Goal: Task Accomplishment & Management: Manage account settings

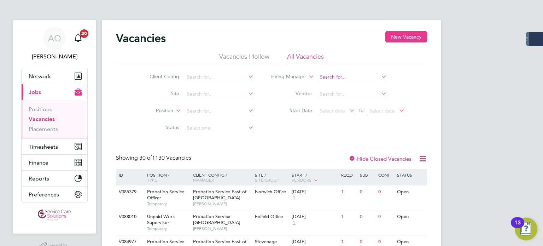
click at [336, 79] on input at bounding box center [352, 77] width 70 height 10
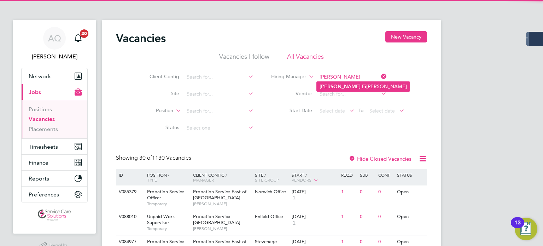
click at [337, 82] on li "Karen Fi scher" at bounding box center [363, 87] width 93 height 10
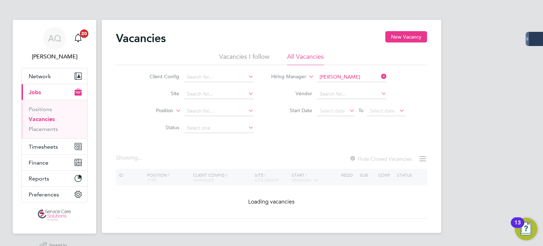
type input "Karen Fischer"
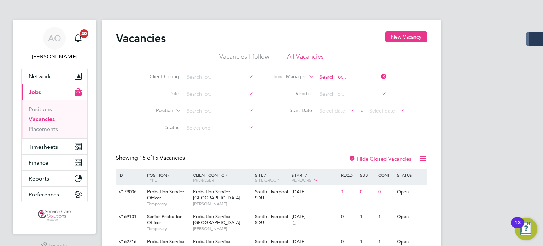
click at [362, 80] on input at bounding box center [352, 77] width 70 height 10
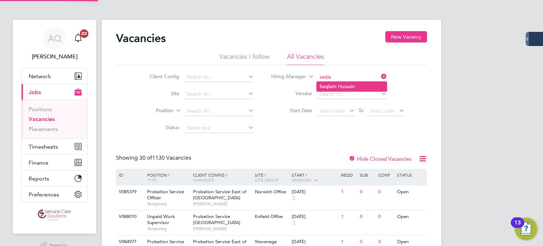
click at [344, 86] on li "Saqla in Hussain" at bounding box center [352, 87] width 70 height 10
type input "Saqlain Hussain"
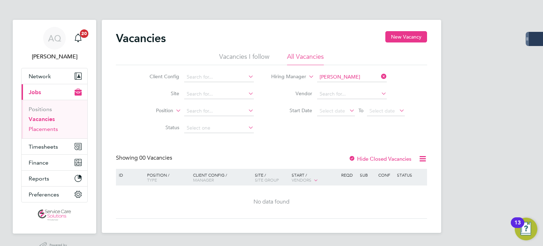
drag, startPoint x: 52, startPoint y: 129, endPoint x: 94, endPoint y: 123, distance: 43.2
click at [52, 129] on link "Placements" at bounding box center [43, 129] width 29 height 7
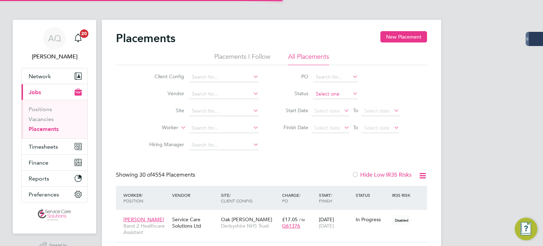
click at [341, 94] on input at bounding box center [335, 94] width 45 height 10
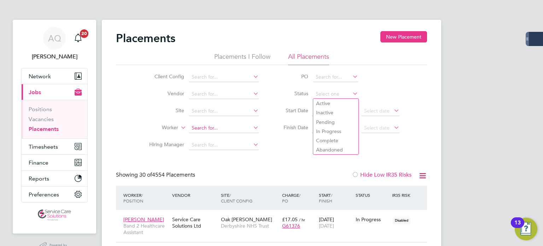
drag, startPoint x: 341, startPoint y: 112, endPoint x: 218, endPoint y: 127, distance: 124.0
click at [341, 112] on li "Inactive" at bounding box center [335, 112] width 45 height 9
type input "Inactive"
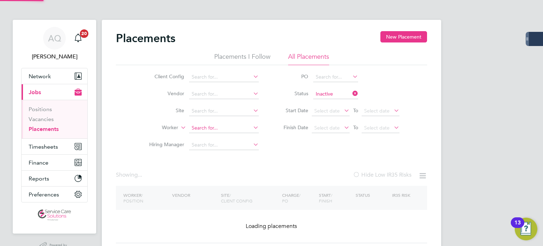
click at [220, 128] on input at bounding box center [224, 128] width 70 height 10
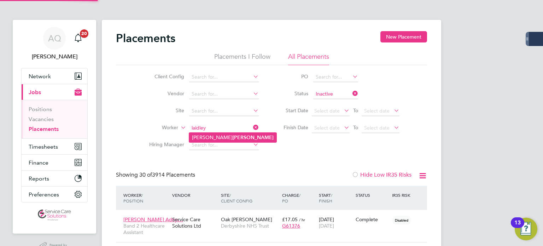
click at [202, 140] on li "Sharlene Laidley" at bounding box center [232, 138] width 87 height 10
type input "Sharlene Laidley"
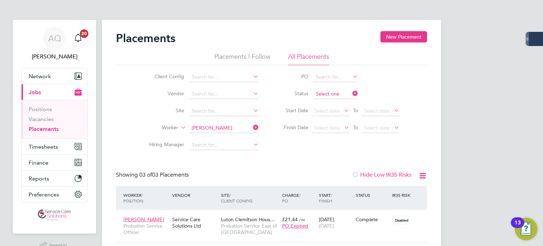
click at [321, 95] on input at bounding box center [335, 94] width 45 height 10
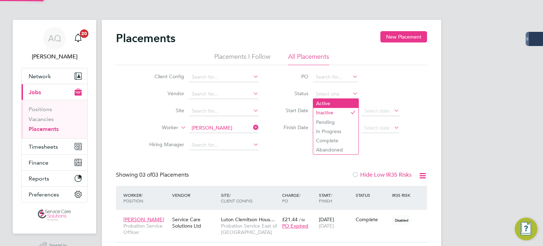
drag, startPoint x: 326, startPoint y: 102, endPoint x: 321, endPoint y: 104, distance: 5.2
click at [326, 102] on li "Active" at bounding box center [335, 103] width 45 height 9
type input "Active"
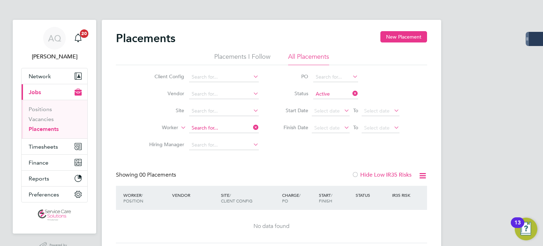
click at [226, 127] on input at bounding box center [224, 128] width 70 height 10
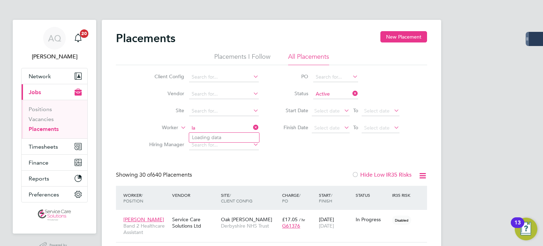
type input "l"
click at [45, 119] on link "Vacancies" at bounding box center [41, 119] width 25 height 7
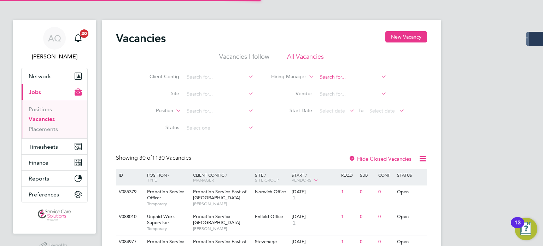
drag, startPoint x: 327, startPoint y: 79, endPoint x: 401, endPoint y: 71, distance: 74.4
click at [327, 79] on input at bounding box center [352, 77] width 70 height 10
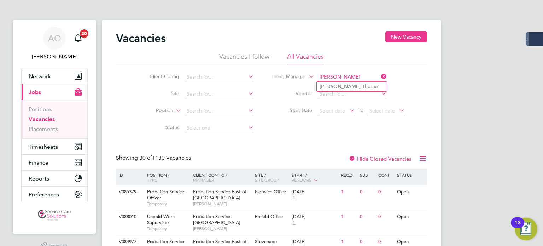
click at [344, 81] on input "andrew th" at bounding box center [352, 77] width 70 height 10
click at [362, 86] on b "Th" at bounding box center [365, 87] width 6 height 6
type input "Andrew Thorne"
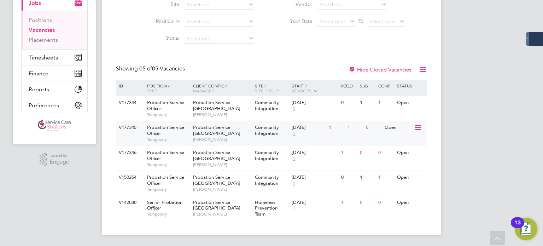
click at [397, 130] on div "Open" at bounding box center [398, 127] width 31 height 13
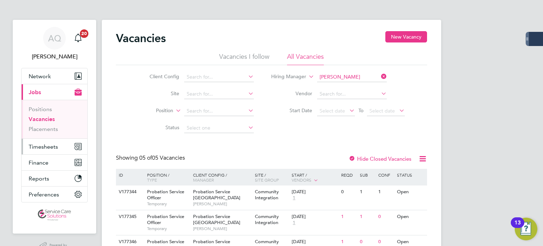
click at [38, 145] on span "Timesheets" at bounding box center [43, 146] width 29 height 7
click at [50, 145] on span "Timesheets" at bounding box center [43, 146] width 29 height 7
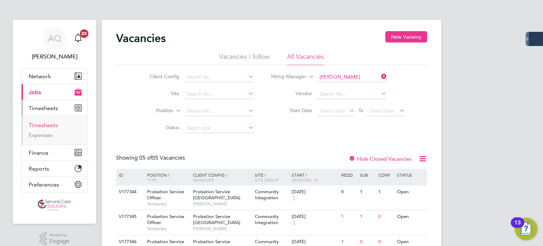
click at [44, 126] on link "Timesheets" at bounding box center [43, 125] width 29 height 7
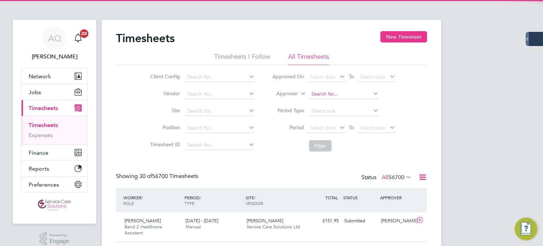
scroll to position [24, 62]
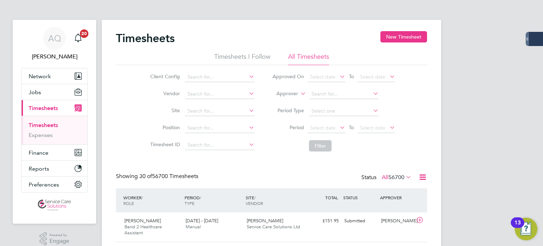
click at [294, 93] on label "Approver" at bounding box center [282, 93] width 32 height 7
click at [292, 100] on li "Worker" at bounding box center [281, 101] width 35 height 9
click at [321, 93] on input at bounding box center [344, 94] width 70 height 10
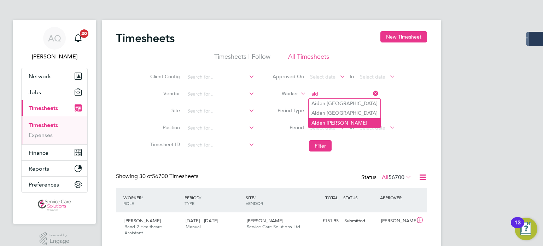
click at [311, 121] on li "Aid en Evans" at bounding box center [345, 123] width 72 height 10
type input "Aiden Evans"
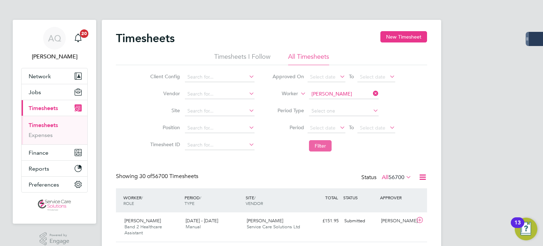
click at [328, 148] on button "Filter" at bounding box center [320, 145] width 23 height 11
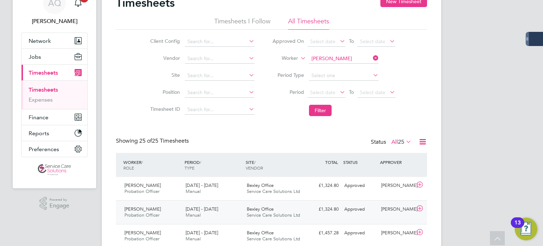
click at [396, 212] on div "Stephen Benaimalsia" at bounding box center [397, 209] width 37 height 12
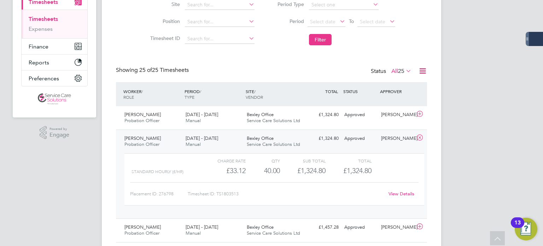
scroll to position [100, 0]
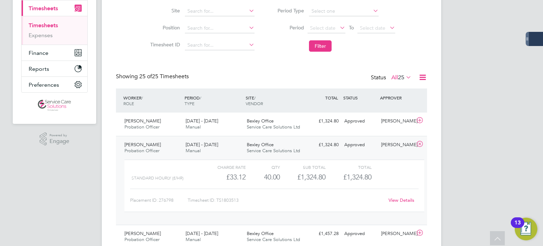
click at [398, 200] on link "View Details" at bounding box center [402, 200] width 26 height 6
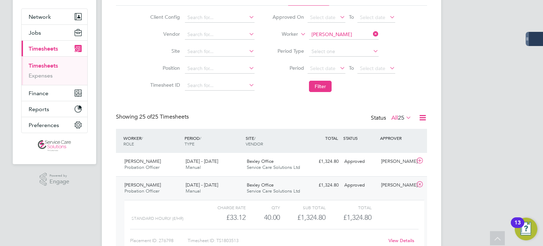
scroll to position [29, 0]
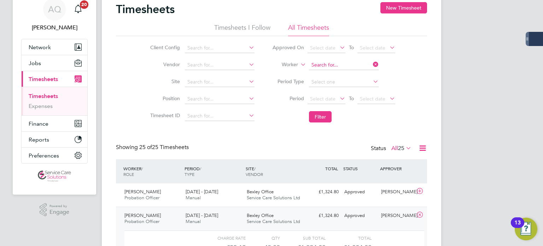
click at [342, 64] on input at bounding box center [344, 65] width 70 height 10
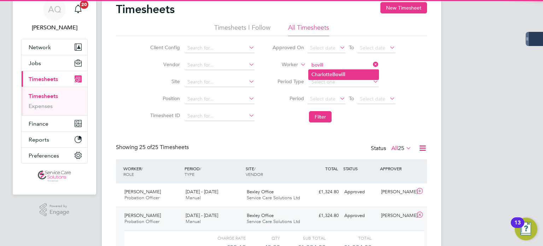
click at [343, 72] on b "Bovill" at bounding box center [339, 74] width 13 height 6
type input "Charlotte Bovill"
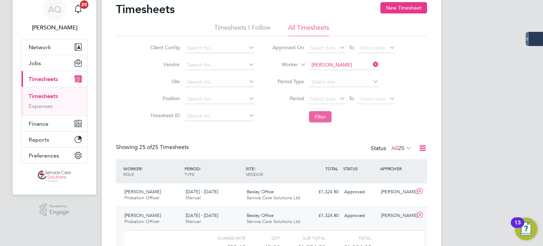
click at [325, 120] on button "Filter" at bounding box center [320, 116] width 23 height 11
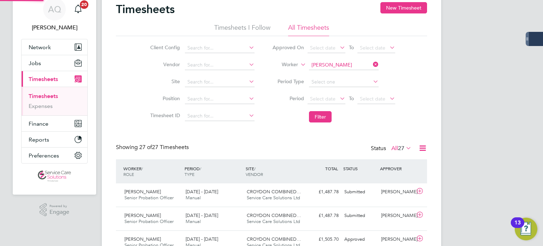
scroll to position [3, 4]
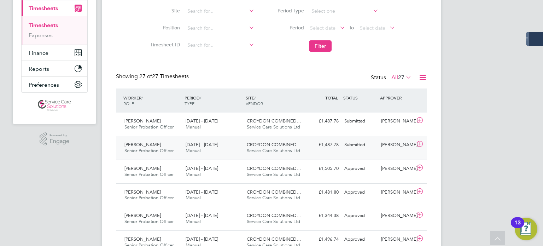
click at [378, 144] on div "Submitted" at bounding box center [360, 145] width 37 height 12
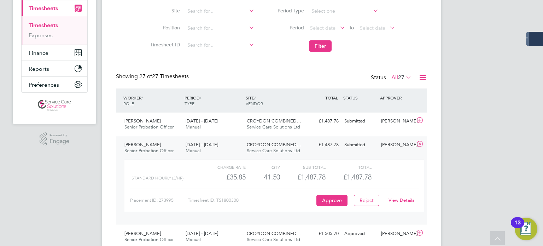
click at [400, 199] on link "View Details" at bounding box center [402, 200] width 26 height 6
click at [324, 125] on div "£1,487.78 Submitted" at bounding box center [323, 121] width 37 height 12
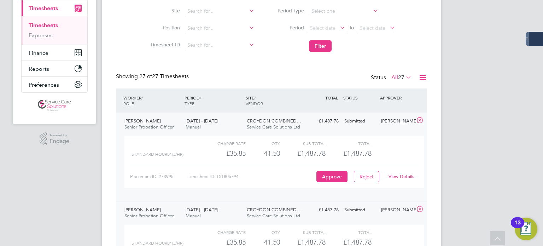
click at [397, 173] on link "View Details" at bounding box center [402, 176] width 26 height 6
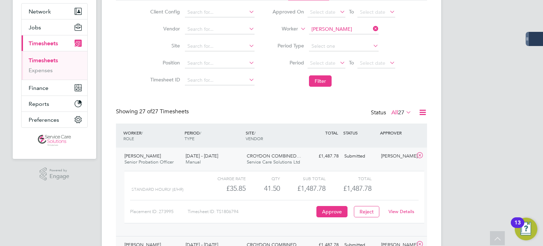
scroll to position [29, 0]
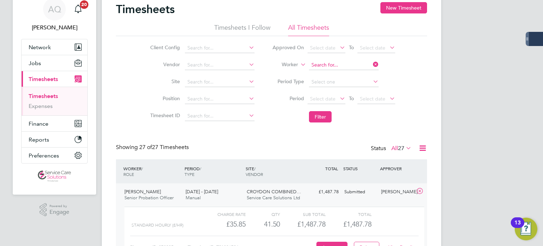
click at [352, 64] on input at bounding box center [344, 65] width 70 height 10
click at [364, 72] on li "Olusola Omolaso" at bounding box center [344, 75] width 70 height 10
type input "Olusola Omolaso"
drag, startPoint x: 326, startPoint y: 116, endPoint x: 322, endPoint y: 106, distance: 11.4
click at [326, 116] on button "Filter" at bounding box center [320, 116] width 23 height 11
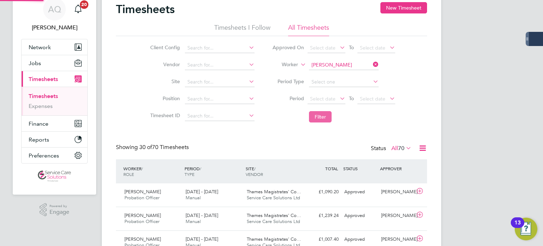
scroll to position [3, 4]
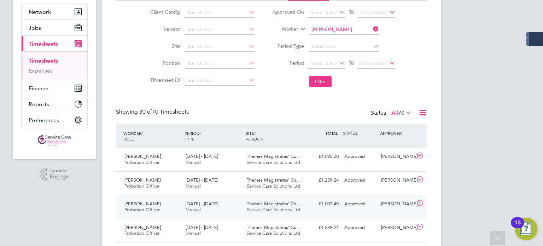
click at [385, 204] on div "Daniel Paul" at bounding box center [397, 204] width 37 height 12
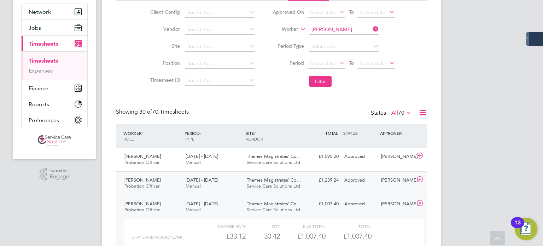
click at [373, 174] on div "Approved" at bounding box center [360, 180] width 37 height 12
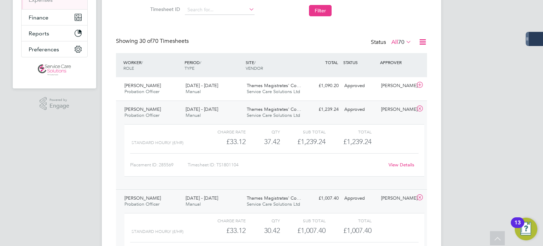
click at [397, 165] on link "View Details" at bounding box center [402, 165] width 26 height 6
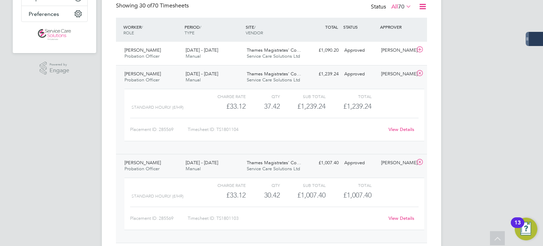
click at [402, 185] on div "Charge rate QTY Sub Total Total" at bounding box center [275, 185] width 300 height 8
click at [402, 217] on link "View Details" at bounding box center [402, 218] width 26 height 6
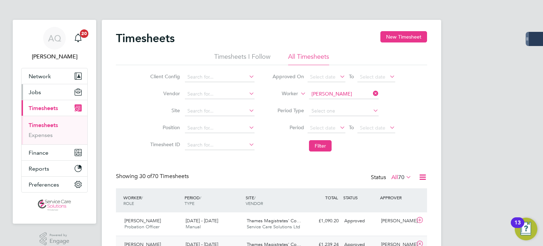
click at [45, 92] on button "Jobs" at bounding box center [55, 92] width 66 height 16
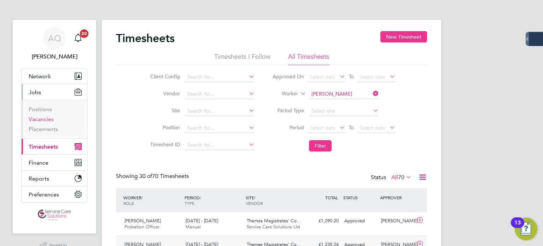
drag, startPoint x: 40, startPoint y: 118, endPoint x: 88, endPoint y: 110, distance: 48.9
click at [40, 118] on link "Vacancies" at bounding box center [41, 119] width 25 height 7
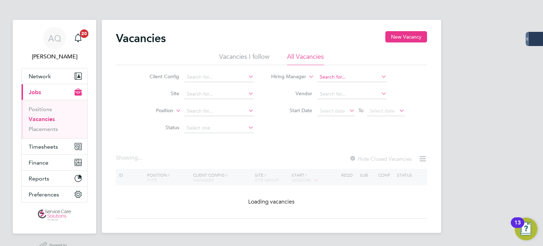
click at [335, 77] on input at bounding box center [352, 77] width 70 height 10
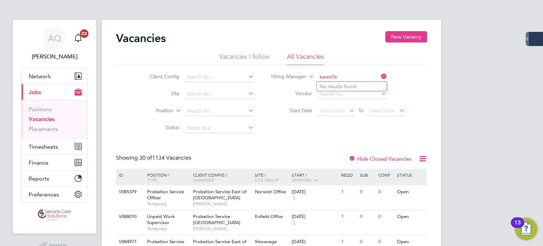
type input "karenfis"
click at [357, 75] on input at bounding box center [352, 77] width 70 height 10
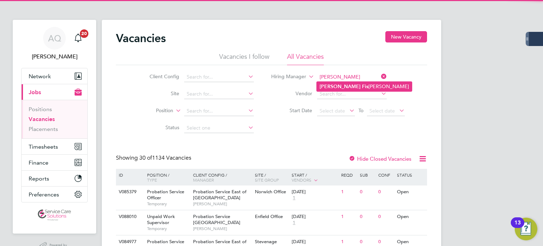
click at [333, 85] on b "Karen" at bounding box center [340, 87] width 41 height 6
type input "Karen Fischer"
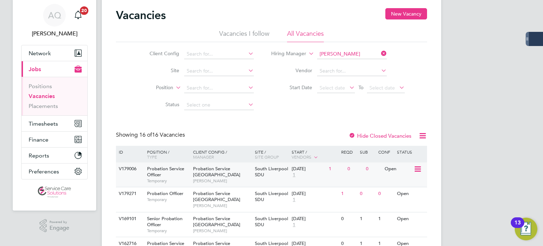
scroll to position [35, 0]
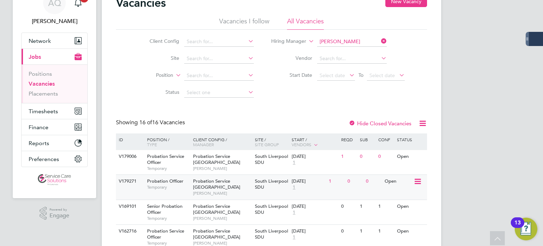
click at [418, 181] on icon at bounding box center [417, 181] width 7 height 8
click at [366, 182] on div "0" at bounding box center [373, 181] width 18 height 13
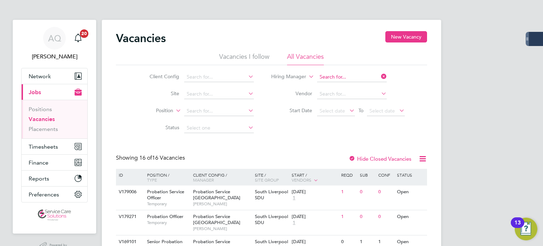
click at [357, 79] on input at bounding box center [352, 77] width 70 height 10
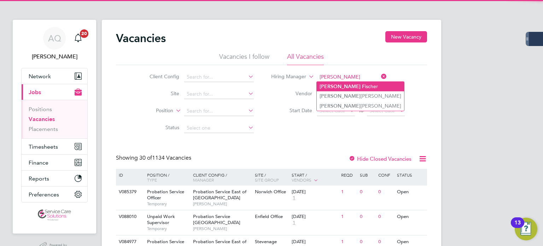
click at [362, 86] on b "F" at bounding box center [363, 87] width 3 height 6
type input "Karen Fischer"
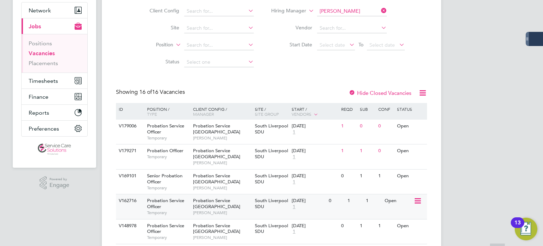
scroll to position [106, 0]
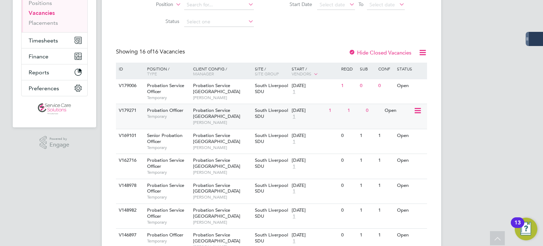
click at [416, 111] on icon at bounding box center [417, 111] width 7 height 8
click at [370, 107] on div "0" at bounding box center [373, 110] width 18 height 13
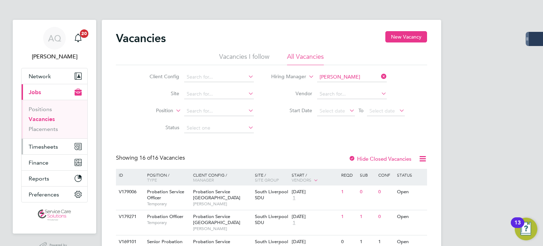
click at [40, 148] on span "Timesheets" at bounding box center [43, 146] width 29 height 7
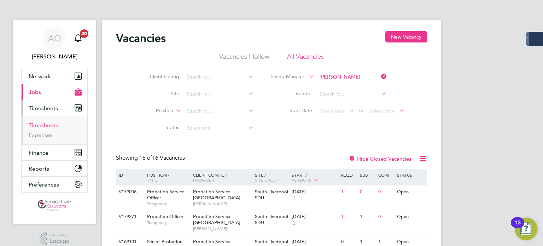
click at [54, 124] on link "Timesheets" at bounding box center [43, 125] width 29 height 7
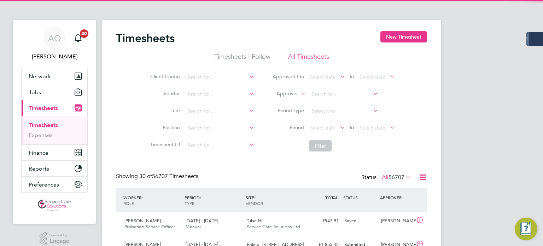
scroll to position [18, 62]
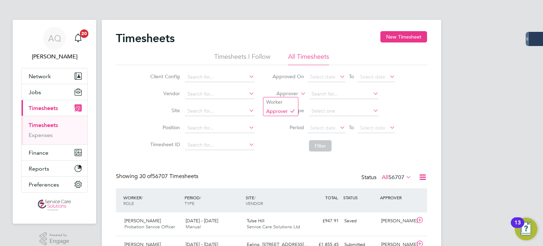
click at [292, 92] on label "Approver" at bounding box center [282, 93] width 32 height 7
click at [287, 104] on li "Worker" at bounding box center [281, 101] width 35 height 9
click at [327, 89] on input at bounding box center [344, 94] width 70 height 10
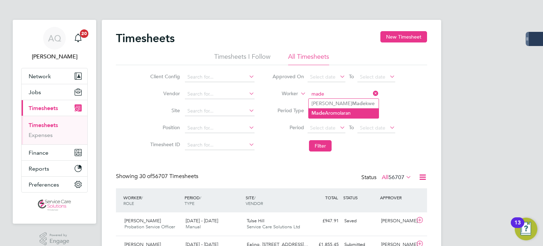
click at [347, 114] on li "Made Aromolaran" at bounding box center [344, 113] width 70 height 10
type input "Made Aromolaran"
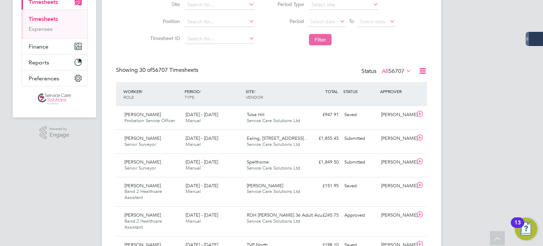
click at [327, 36] on button "Filter" at bounding box center [320, 39] width 23 height 11
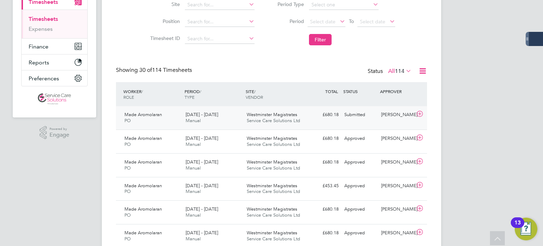
click at [398, 120] on div "Chris Dare" at bounding box center [397, 115] width 37 height 12
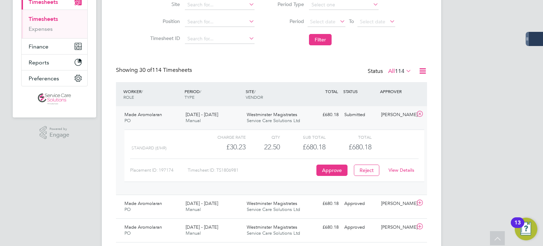
click at [408, 168] on link "View Details" at bounding box center [402, 170] width 26 height 6
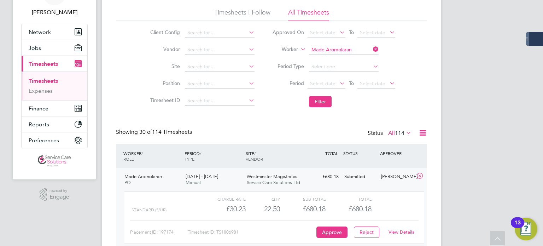
scroll to position [0, 0]
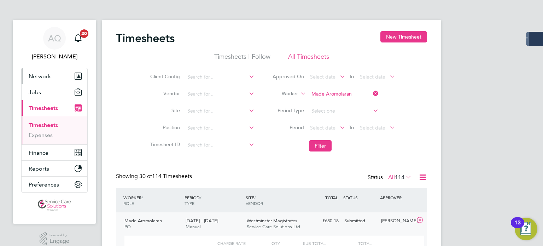
click at [44, 75] on span "Network" at bounding box center [40, 76] width 22 height 7
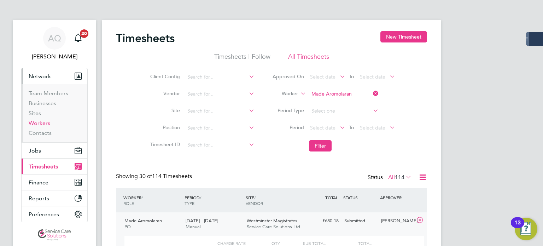
click at [42, 122] on link "Workers" at bounding box center [40, 123] width 22 height 7
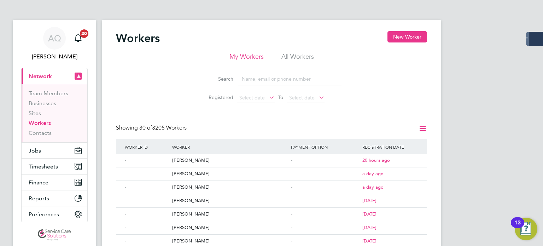
click at [299, 56] on li "All Workers" at bounding box center [298, 58] width 33 height 13
click at [298, 80] on input at bounding box center [289, 79] width 103 height 14
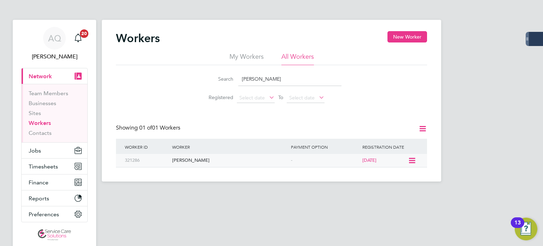
type input "louise h"
click at [414, 160] on icon at bounding box center [411, 160] width 7 height 8
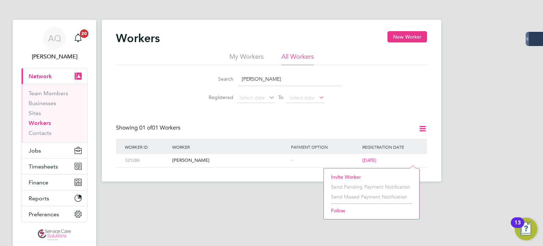
drag, startPoint x: 350, startPoint y: 175, endPoint x: 357, endPoint y: 178, distance: 8.0
click at [350, 177] on li "Invite Worker" at bounding box center [372, 177] width 88 height 10
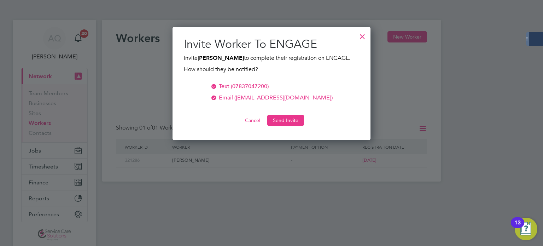
scroll to position [113, 198]
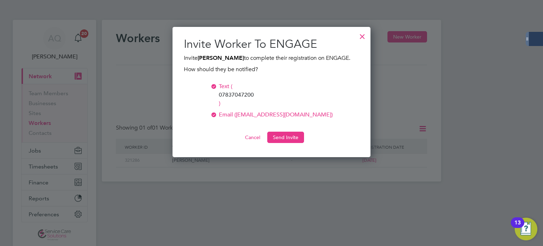
click at [362, 36] on div at bounding box center [362, 34] width 13 height 13
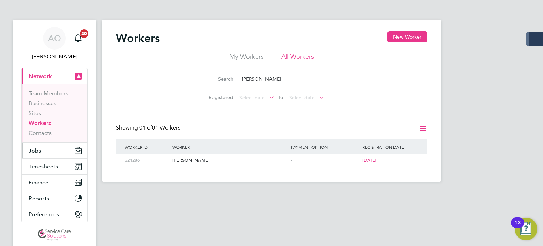
click at [37, 148] on span "Jobs" at bounding box center [35, 150] width 12 height 7
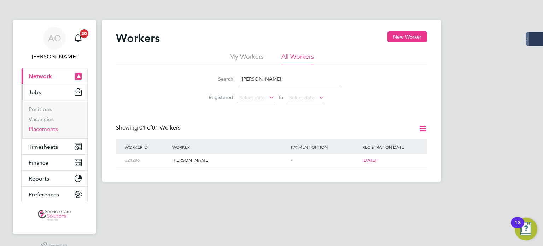
click at [44, 129] on link "Placements" at bounding box center [43, 129] width 29 height 7
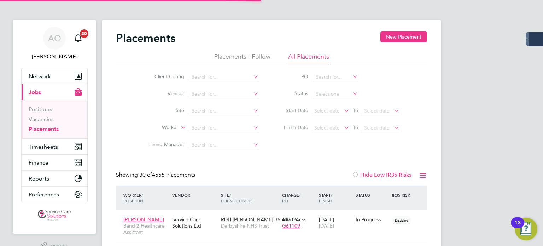
scroll to position [20, 62]
click at [338, 92] on input at bounding box center [335, 94] width 45 height 10
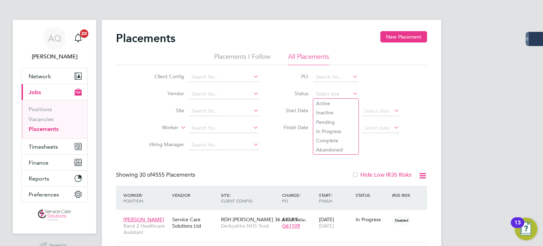
click at [327, 101] on li "Active" at bounding box center [335, 103] width 45 height 9
type input "Active"
click at [201, 128] on input at bounding box center [224, 128] width 70 height 10
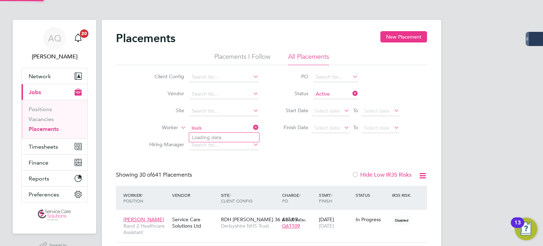
type input "louis"
click at [215, 126] on input at bounding box center [224, 128] width 70 height 10
click at [221, 137] on li "Louise Hide" at bounding box center [224, 138] width 70 height 10
type input "[PERSON_NAME]"
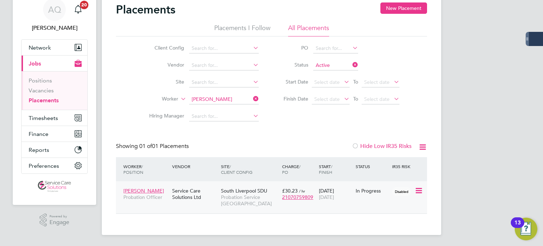
click at [379, 194] on div "In Progress" at bounding box center [372, 190] width 37 height 13
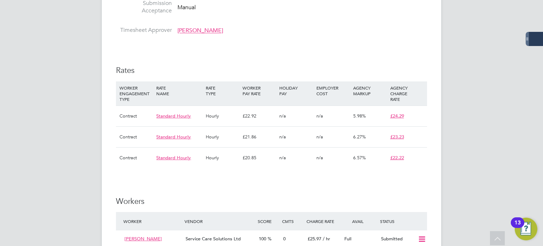
scroll to position [672, 0]
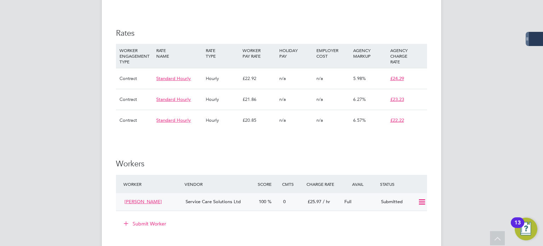
click at [422, 199] on icon at bounding box center [422, 202] width 9 height 6
click at [401, 159] on h3 "Workers" at bounding box center [271, 164] width 311 height 10
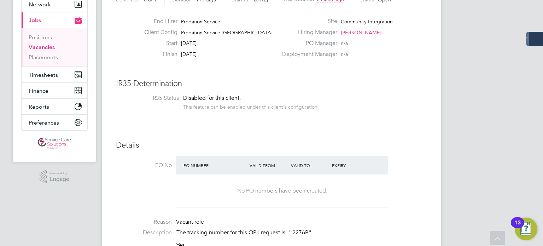
scroll to position [0, 0]
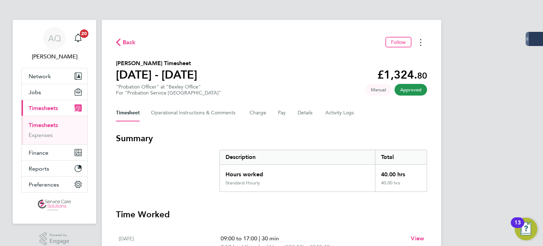
click at [421, 44] on icon "Timesheets Menu" at bounding box center [420, 42] width 1 height 7
click at [393, 60] on link "Download timesheet" at bounding box center [385, 58] width 85 height 14
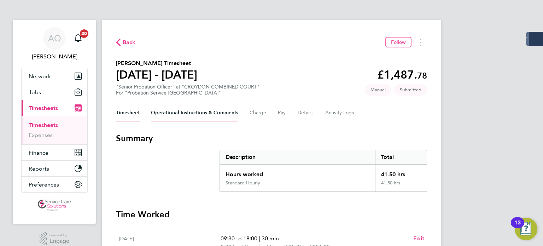
click at [168, 113] on Comments-tab "Operational Instructions & Comments" at bounding box center [194, 112] width 87 height 17
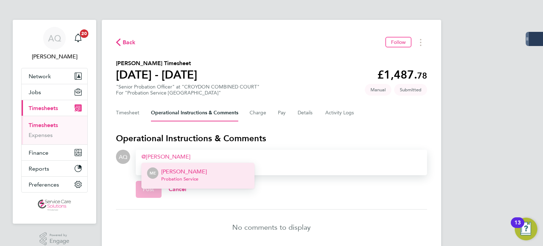
click at [188, 177] on span "Probation Service" at bounding box center [184, 179] width 46 height 6
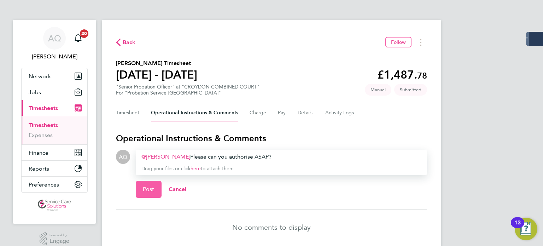
click at [153, 189] on span "Post" at bounding box center [149, 189] width 12 height 7
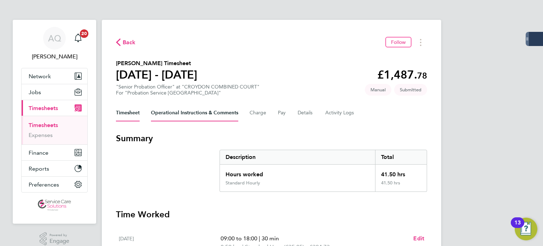
click at [184, 114] on Comments-tab "Operational Instructions & Comments" at bounding box center [194, 112] width 87 height 17
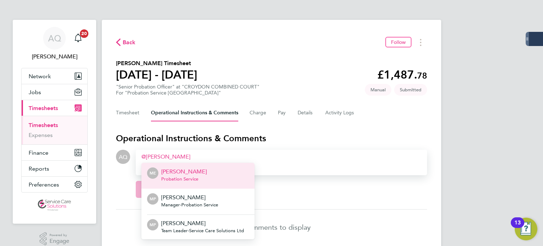
drag, startPoint x: 192, startPoint y: 178, endPoint x: 394, endPoint y: 174, distance: 201.7
click at [193, 179] on span "Probation Service" at bounding box center [184, 179] width 46 height 6
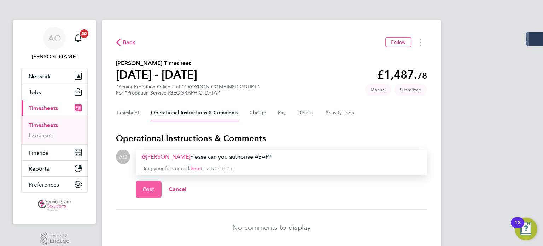
click at [155, 191] on button "Post" at bounding box center [149, 189] width 26 height 17
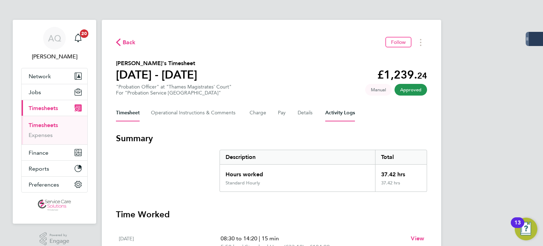
click at [332, 111] on Logs-tab "Activity Logs" at bounding box center [341, 112] width 30 height 17
click at [340, 112] on Logs-tab "Activity Logs" at bounding box center [341, 112] width 30 height 17
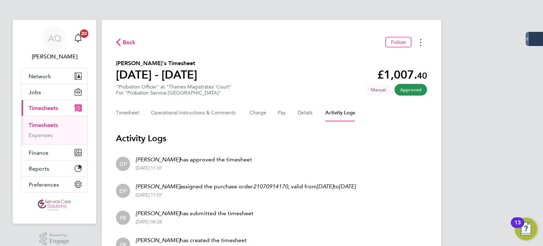
click at [425, 43] on button "Timesheets Menu" at bounding box center [421, 42] width 13 height 11
click at [405, 59] on link "Download timesheet" at bounding box center [385, 58] width 85 height 14
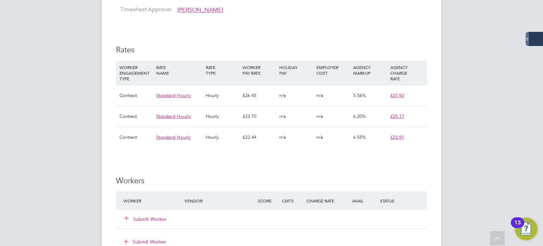
scroll to position [743, 0]
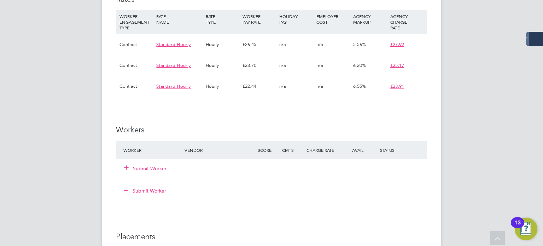
click at [153, 185] on button "Submit Worker" at bounding box center [145, 190] width 53 height 11
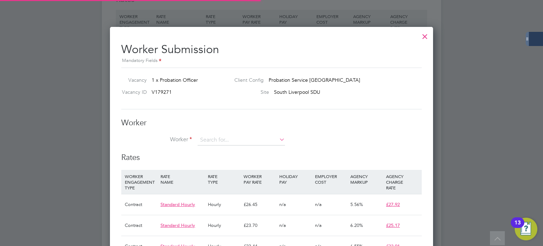
scroll to position [10, 110]
click at [238, 153] on li "Louise Hide (321286)" at bounding box center [242, 150] width 88 height 10
type input "Louise Hide (321286)"
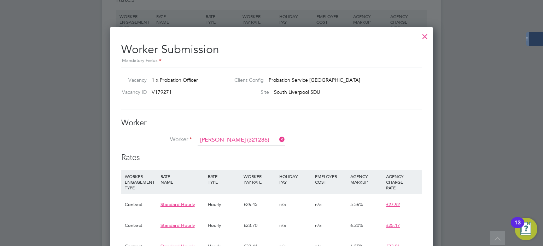
scroll to position [538, 324]
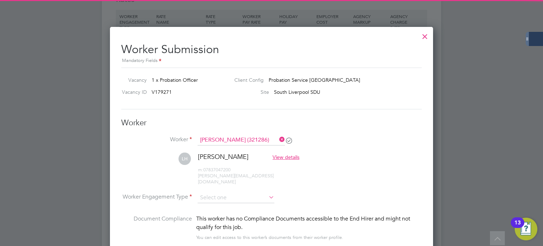
click at [344, 146] on li "Worker Louise Hide (321286)" at bounding box center [271, 144] width 301 height 18
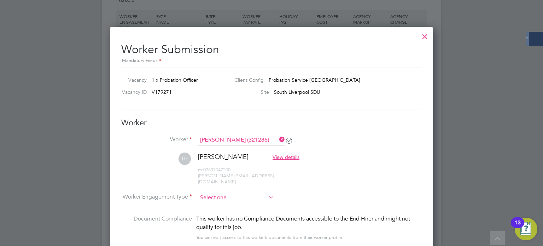
click at [221, 192] on input at bounding box center [236, 197] width 77 height 11
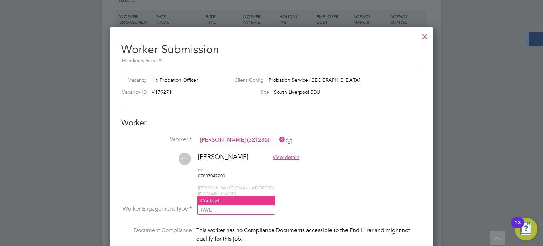
click at [222, 198] on li "Contract" at bounding box center [236, 200] width 77 height 9
type input "Contract"
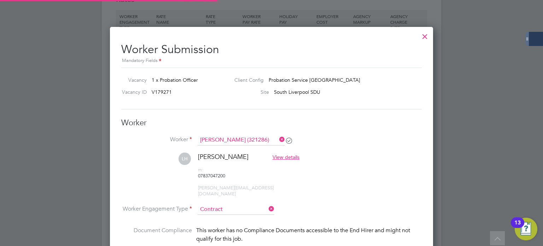
click at [356, 181] on li "LH Louise Hide View details m: 07837047200 louise_hide@yahoo.com" at bounding box center [271, 179] width 301 height 52
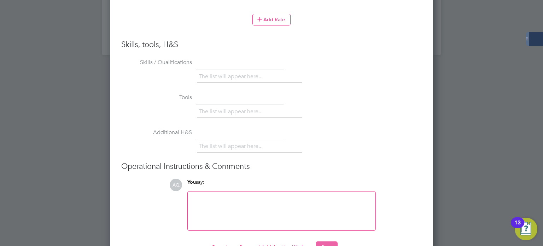
click at [333, 241] on button "Save" at bounding box center [327, 246] width 22 height 11
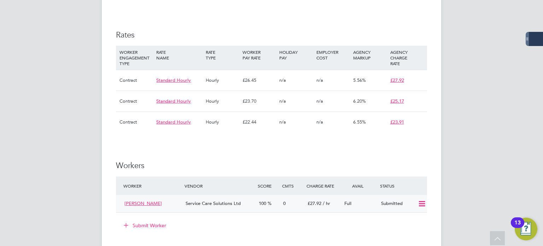
scroll to position [708, 0]
click at [421, 201] on icon at bounding box center [422, 204] width 9 height 6
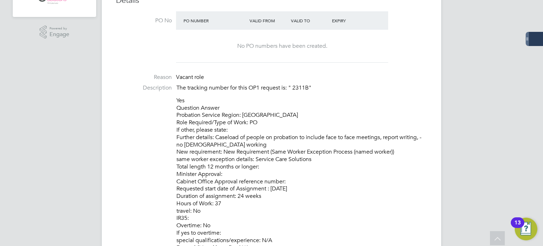
scroll to position [177, 0]
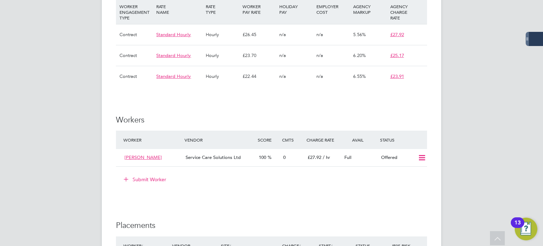
scroll to position [778, 0]
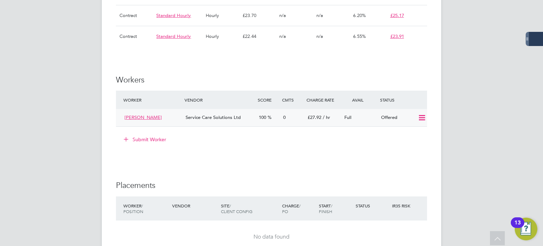
click at [425, 115] on icon at bounding box center [422, 118] width 9 height 6
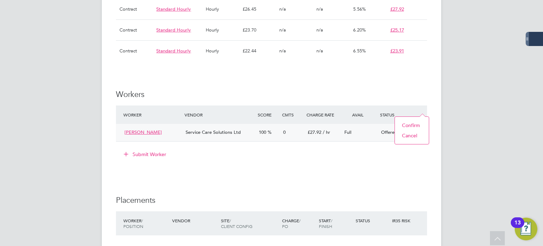
click at [413, 124] on li "Confirm" at bounding box center [412, 125] width 27 height 10
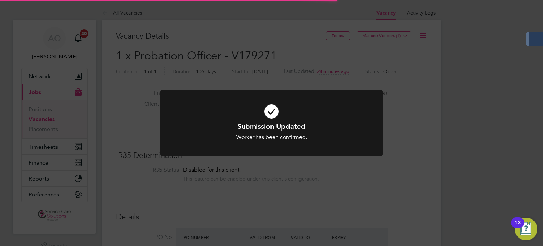
scroll to position [4, 4]
click at [442, 120] on div "Submission Updated Worker has been confirmed. Cancel Okay" at bounding box center [271, 123] width 543 height 246
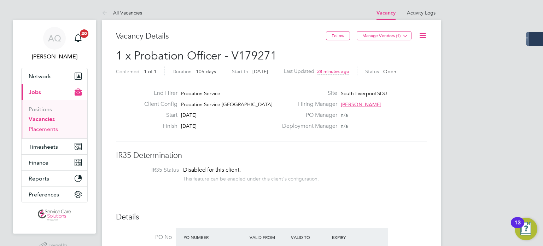
drag, startPoint x: 50, startPoint y: 127, endPoint x: 54, endPoint y: 126, distance: 4.0
click at [50, 127] on link "Placements" at bounding box center [43, 129] width 29 height 7
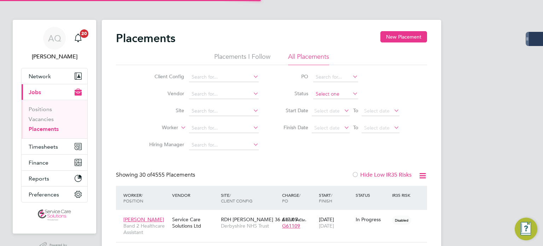
scroll to position [4, 3]
click at [321, 93] on input at bounding box center [335, 94] width 45 height 10
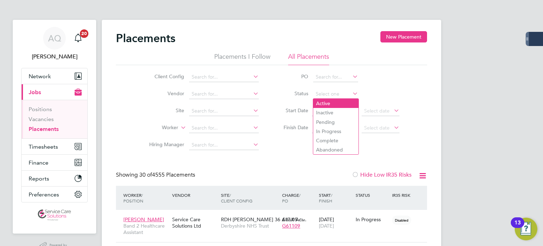
click at [329, 105] on li "Active" at bounding box center [335, 103] width 45 height 9
type input "Active"
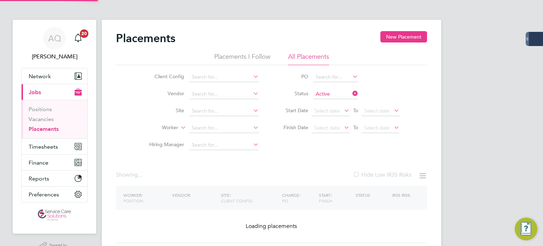
click at [328, 95] on input "Active" at bounding box center [335, 94] width 45 height 10
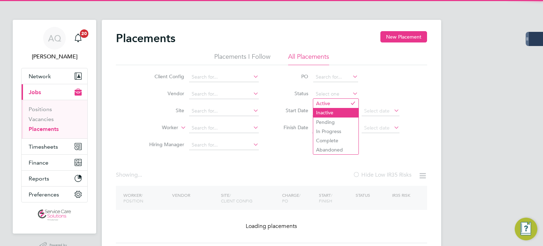
click at [330, 112] on li "Inactive" at bounding box center [335, 112] width 45 height 9
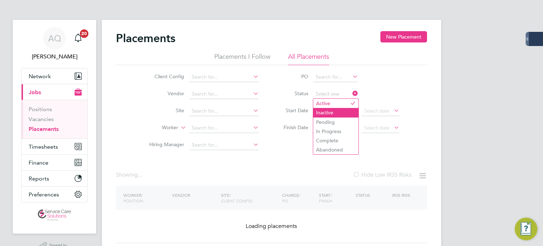
type input "Inactive"
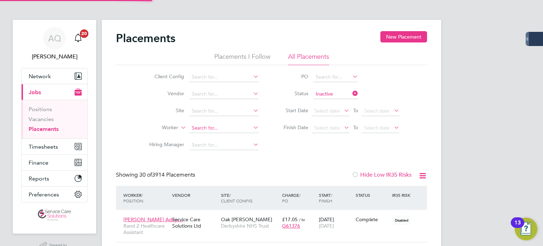
click at [214, 125] on input at bounding box center [224, 128] width 70 height 10
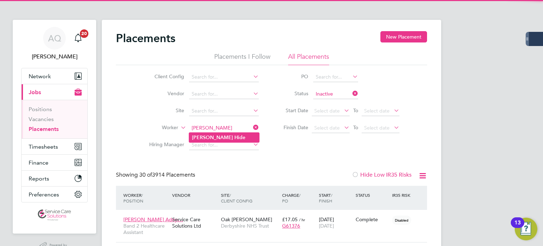
click at [212, 133] on li "Louise Hide" at bounding box center [224, 138] width 70 height 10
type input "Louise Hide"
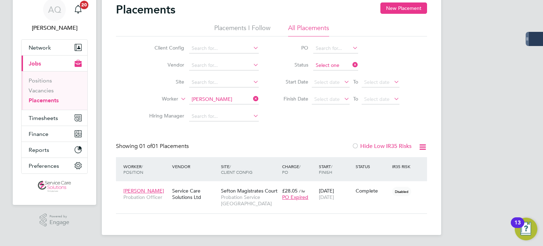
click at [336, 65] on div "Placements I Follow All Placements Client Config Vendor Site Worker Louise Hide…" at bounding box center [271, 74] width 311 height 101
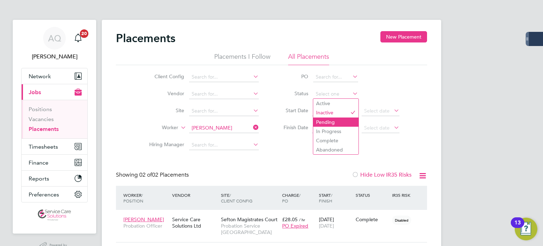
click at [330, 120] on li "Pending" at bounding box center [335, 121] width 45 height 9
type input "Pending"
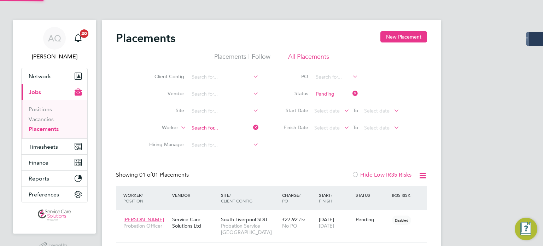
click at [219, 127] on input at bounding box center [224, 128] width 70 height 10
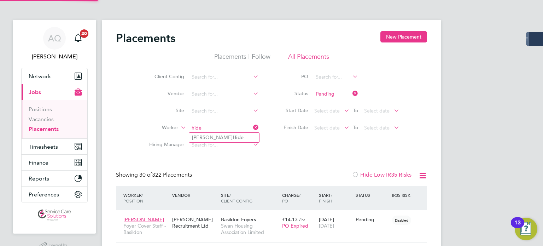
click at [223, 135] on li "Louise Hide" at bounding box center [224, 138] width 70 height 10
type input "[PERSON_NAME]"
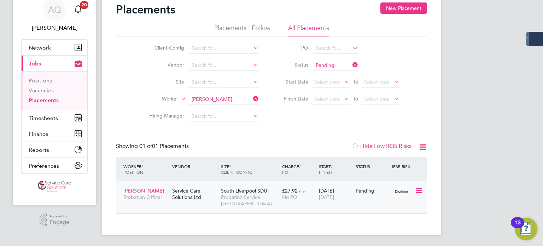
click at [386, 199] on div "Louise Hide Probation Officer Service Care Solutions Ltd South Liverpool SDU Pr…" at bounding box center [271, 197] width 311 height 32
click at [418, 191] on icon at bounding box center [418, 190] width 7 height 8
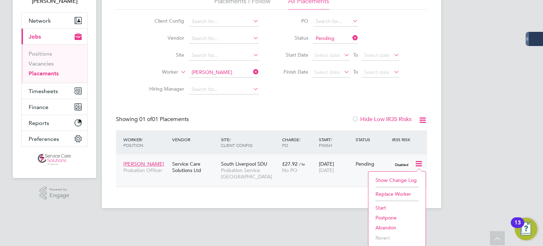
click at [383, 205] on li "Start" at bounding box center [397, 208] width 50 height 10
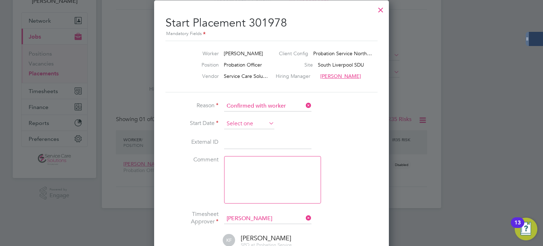
click at [253, 126] on input at bounding box center [249, 124] width 50 height 11
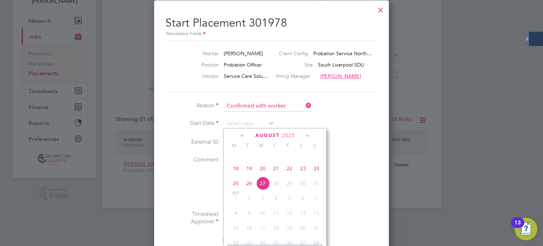
click at [236, 175] on span "18" at bounding box center [235, 168] width 13 height 13
type input "[DATE]"
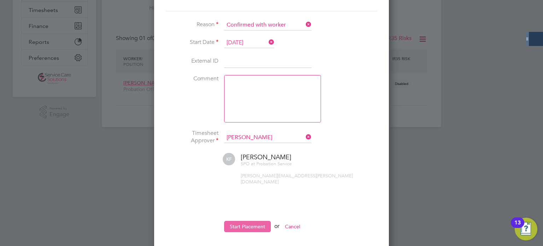
click at [260, 221] on button "Start Placement" at bounding box center [247, 226] width 47 height 11
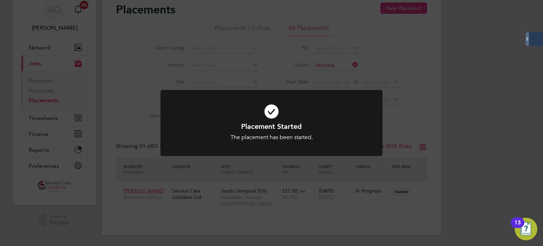
drag, startPoint x: 395, startPoint y: 101, endPoint x: 399, endPoint y: 100, distance: 4.3
click at [395, 101] on div "Placement Started The placement has been started. Cancel Okay" at bounding box center [271, 123] width 543 height 246
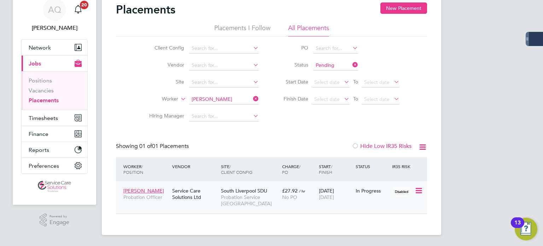
click at [368, 194] on div "In Progress" at bounding box center [372, 190] width 37 height 13
click at [330, 197] on span "[DATE]" at bounding box center [326, 197] width 15 height 6
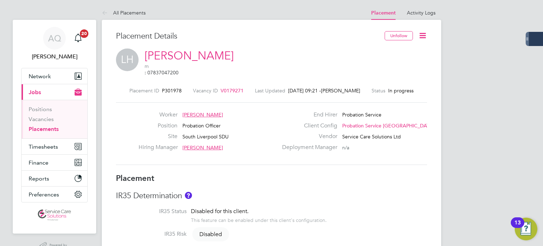
click at [425, 37] on icon at bounding box center [423, 35] width 9 height 9
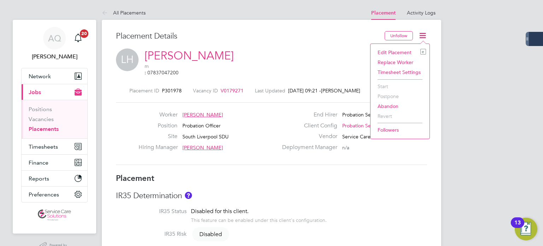
click at [400, 53] on li "Edit Placement e" at bounding box center [400, 52] width 52 height 10
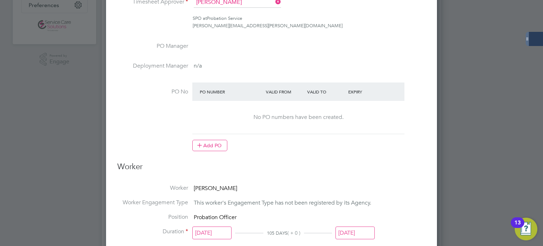
scroll to position [142, 0]
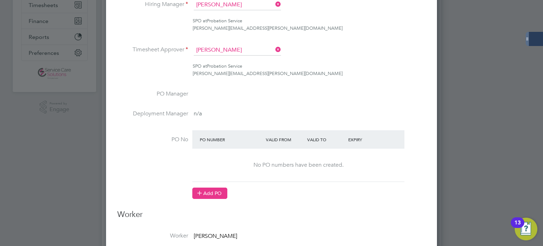
click at [205, 198] on button "Add PO" at bounding box center [209, 193] width 35 height 11
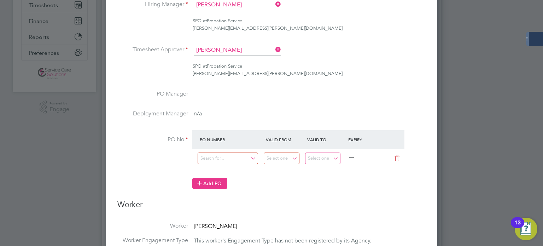
scroll to position [815, 332]
click at [209, 159] on input at bounding box center [228, 159] width 61 height 12
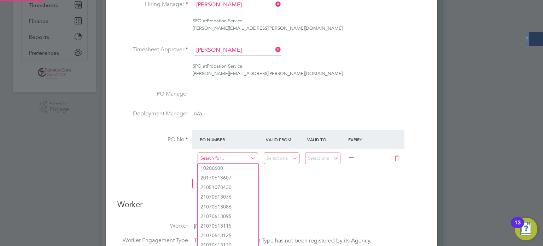
paste input "21070759809"
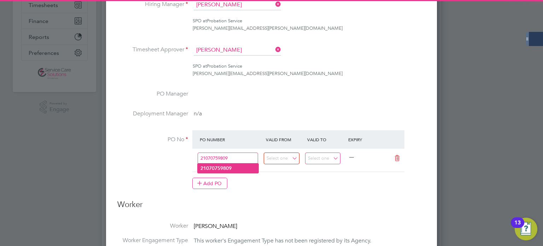
type input "21070759809"
click at [236, 168] on li "21070759809" at bounding box center [228, 168] width 61 height 10
type input "[DATE]"
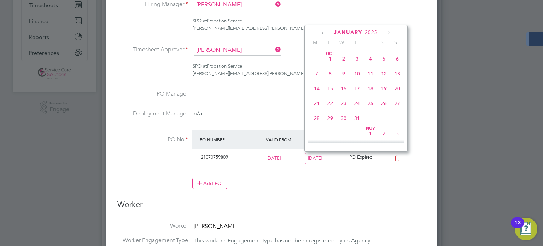
click at [328, 157] on input "[DATE]" at bounding box center [323, 159] width 36 height 12
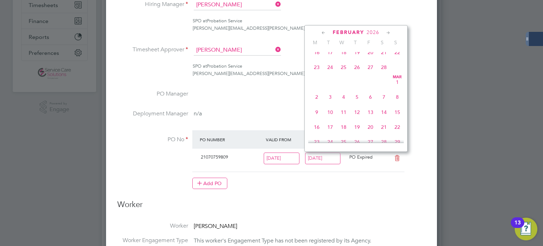
click at [396, 59] on span "22" at bounding box center [397, 52] width 13 height 13
type input "[DATE]"
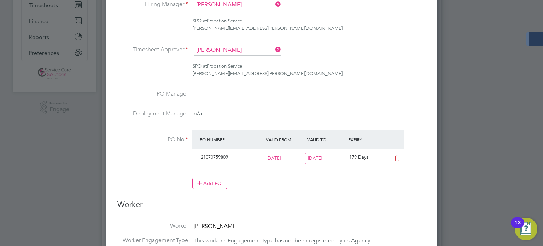
click at [374, 188] on div "Add PO" at bounding box center [298, 183] width 212 height 11
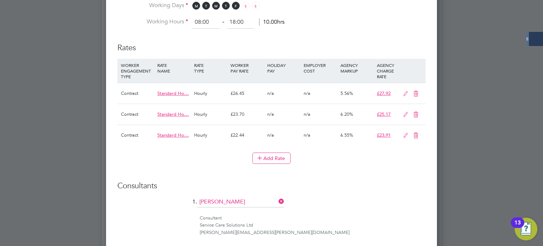
click at [416, 92] on icon at bounding box center [416, 94] width 9 height 6
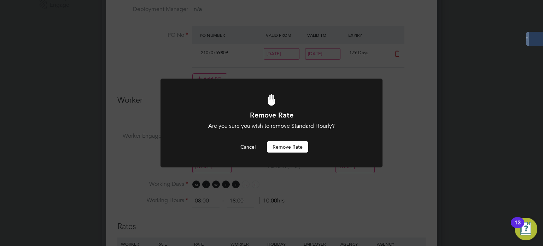
scroll to position [0, 0]
click at [293, 145] on button "Remove rate" at bounding box center [287, 146] width 41 height 11
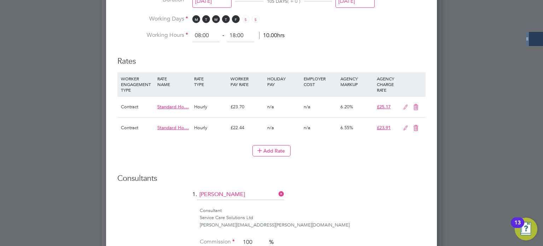
scroll to position [423, 0]
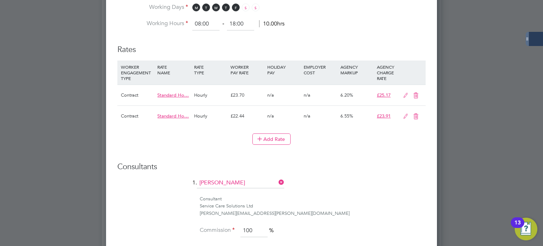
click at [413, 94] on icon at bounding box center [416, 96] width 9 height 6
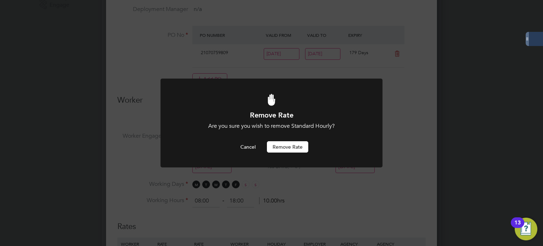
scroll to position [0, 0]
click at [310, 150] on div "Cancel Remove rate" at bounding box center [272, 146] width 184 height 11
click at [306, 147] on button "Remove rate" at bounding box center [287, 146] width 41 height 11
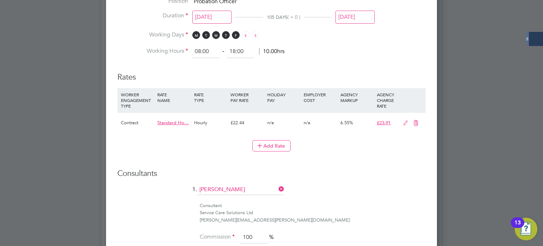
scroll to position [423, 0]
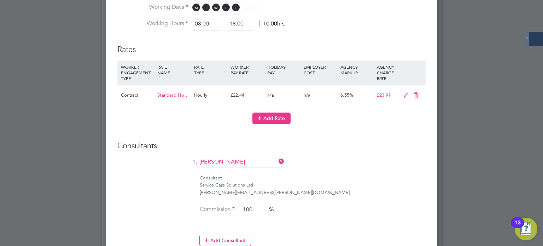
click at [284, 119] on button "Add Rate" at bounding box center [272, 118] width 38 height 11
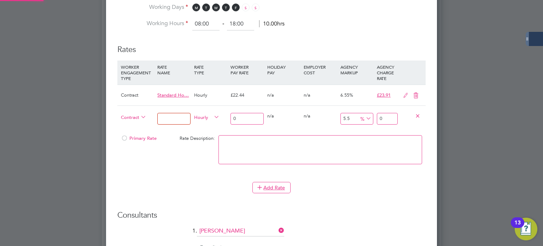
scroll to position [842, 332]
click at [139, 116] on icon at bounding box center [139, 117] width 0 height 10
click at [184, 115] on input at bounding box center [173, 119] width 33 height 12
type input "Primary rate"
drag, startPoint x: 245, startPoint y: 116, endPoint x: 169, endPoint y: 118, distance: 75.7
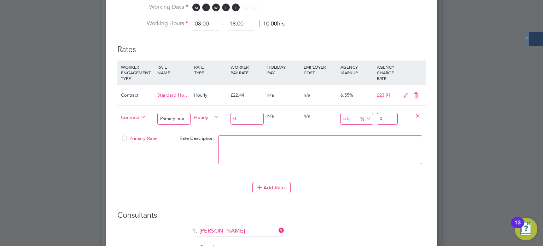
click at [183, 118] on div "Contract Primary rate Hourly 0 0 n/a 0 n/a 5.5 0 % 0" at bounding box center [271, 118] width 309 height 26
type input "2"
type input "2.11"
type input "28"
type input "29.54"
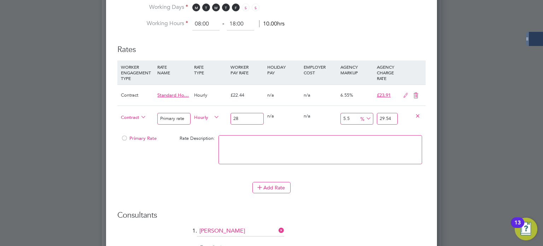
type input "28.6"
type input "30.173"
type input "28.63"
type input "30.20465"
type input "28.63"
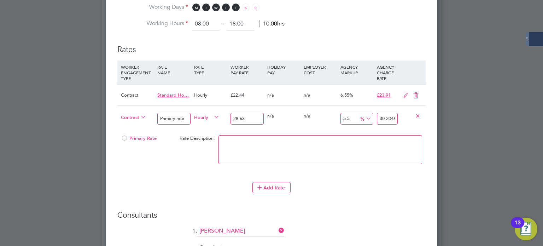
drag, startPoint x: 348, startPoint y: 116, endPoint x: 305, endPoint y: 119, distance: 43.3
click at [305, 119] on div "Contract Primary rate Hourly 28.63 0 n/a 0 n/a 5.5 1.57465 % 30.20465" at bounding box center [271, 118] width 309 height 26
type input "5"
type input "30.0615"
type input "0"
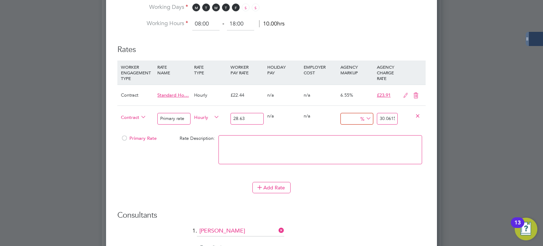
type input "28.63"
drag, startPoint x: 393, startPoint y: 115, endPoint x: 334, endPoint y: 119, distance: 59.5
click at [333, 119] on div "Contract Primary rate Hourly 28.63 0 n/a 0 n/a 0 0 % 28.63" at bounding box center [271, 118] width 309 height 26
type input "-89.52148096402375"
type input "3"
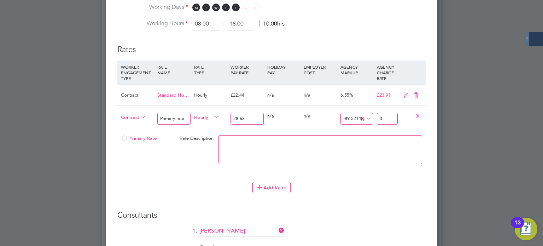
type input "4.7851903597624865"
type input "30"
type input "5.483758295494237"
type input "30.2"
type input "5.588543485853999"
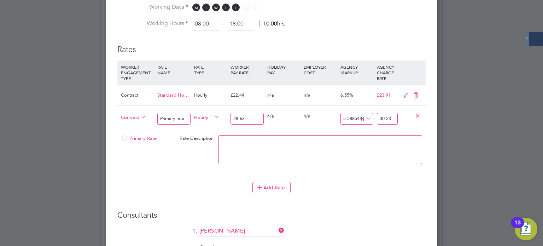
type input "30.23"
click at [139, 136] on span "Primary Rate" at bounding box center [139, 138] width 36 height 6
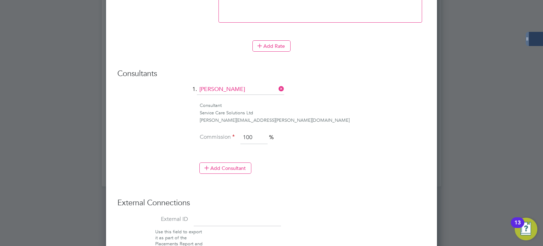
scroll to position [623, 0]
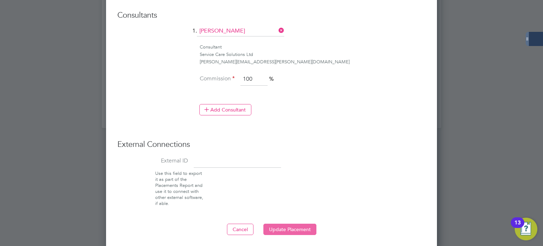
click at [288, 228] on button "Update Placement" at bounding box center [290, 229] width 53 height 11
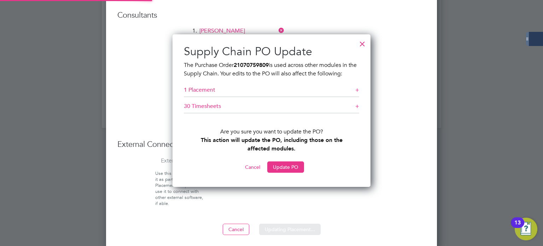
scroll to position [153, 198]
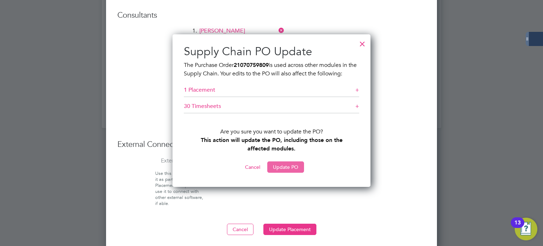
click at [289, 167] on button "Update PO" at bounding box center [285, 166] width 37 height 11
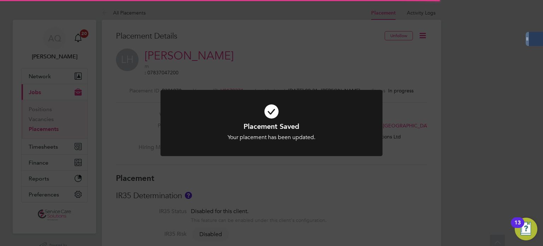
scroll to position [21, 50]
click at [386, 164] on div "Placement Saved Your placement has been updated. Cancel Okay" at bounding box center [271, 123] width 543 height 246
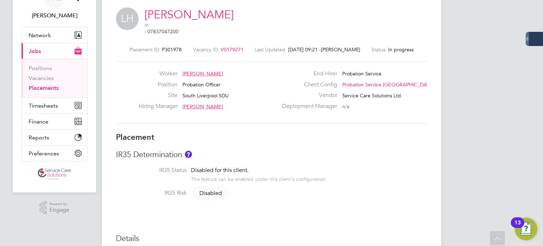
scroll to position [0, 0]
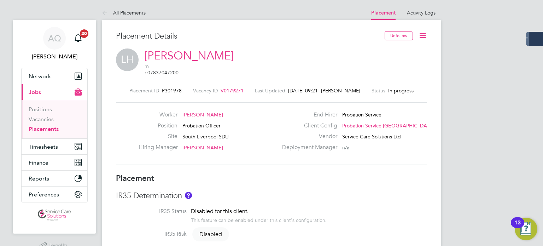
click at [421, 35] on icon at bounding box center [423, 35] width 9 height 9
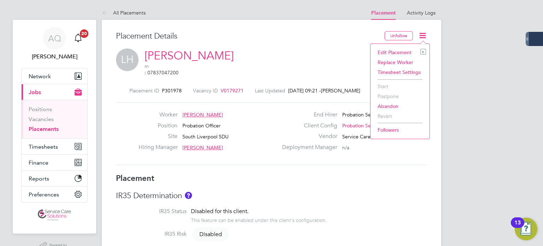
scroll to position [0, 1]
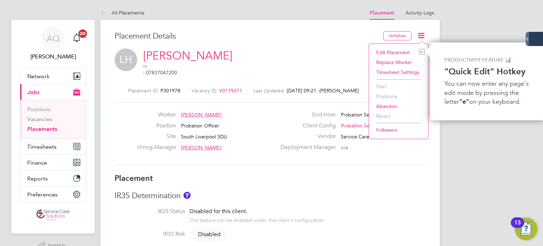
click at [381, 51] on li "Edit Placement e" at bounding box center [399, 52] width 52 height 10
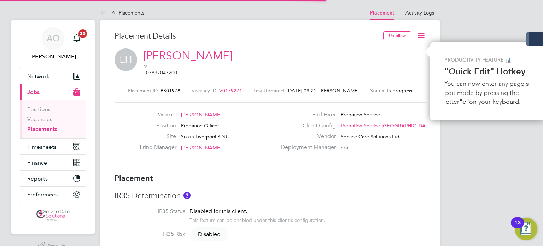
scroll to position [4, 4]
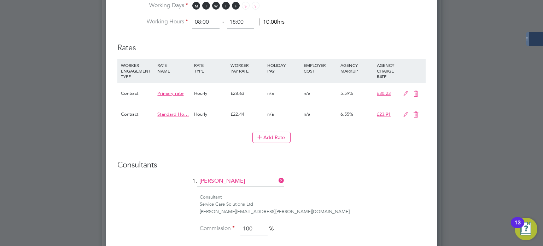
click at [415, 112] on icon at bounding box center [416, 115] width 9 height 6
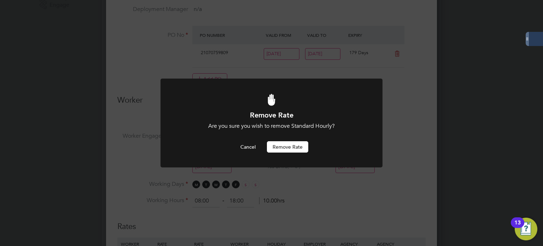
click at [294, 148] on button "Remove rate" at bounding box center [287, 146] width 41 height 11
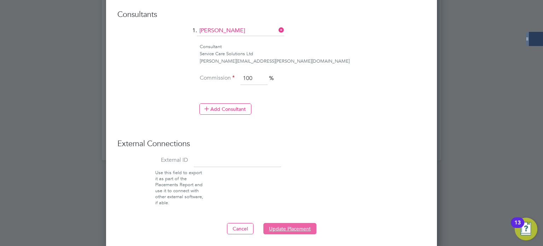
click at [303, 226] on button "Update Placement" at bounding box center [290, 228] width 53 height 11
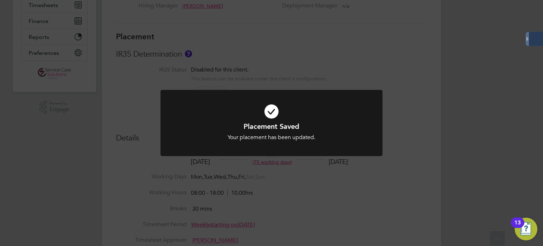
click at [420, 118] on div "Placement Saved Your placement has been updated. Cancel Okay" at bounding box center [271, 123] width 543 height 246
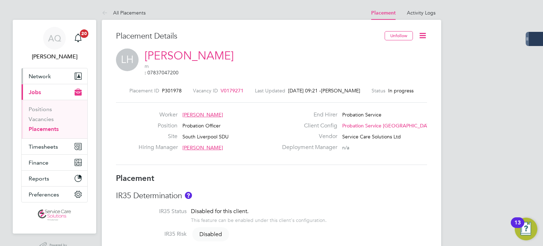
click at [55, 76] on button "Network" at bounding box center [55, 76] width 66 height 16
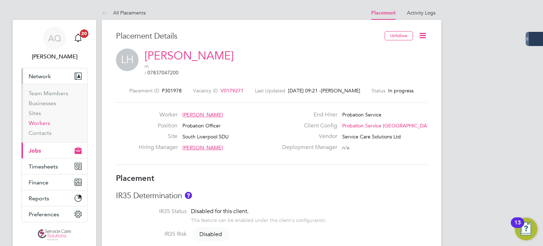
click at [44, 123] on link "Workers" at bounding box center [40, 123] width 22 height 7
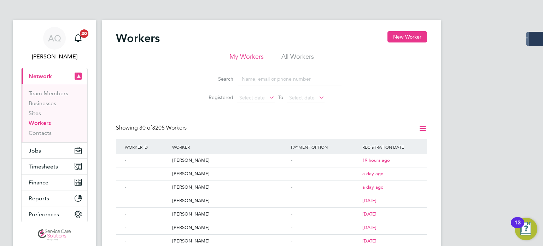
click at [299, 55] on li "All Workers" at bounding box center [298, 58] width 33 height 13
click at [293, 79] on input at bounding box center [289, 79] width 103 height 14
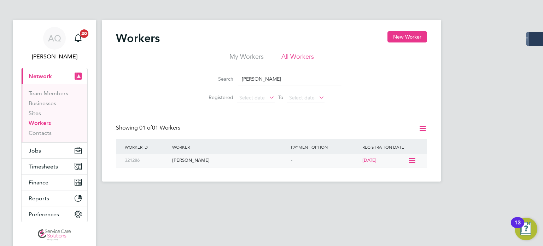
type input "louise h"
click at [412, 158] on icon at bounding box center [411, 160] width 7 height 8
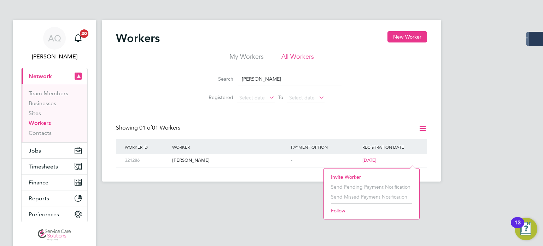
click at [350, 176] on li "Invite Worker" at bounding box center [372, 177] width 88 height 10
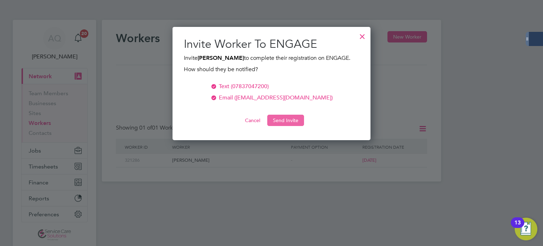
click at [291, 121] on button "Send Invite" at bounding box center [285, 120] width 37 height 11
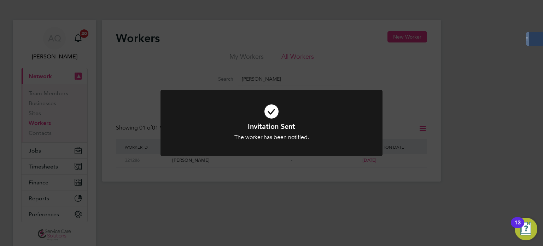
click at [388, 105] on div "Invitation Sent The worker has been notified. Cancel Okay" at bounding box center [271, 123] width 543 height 246
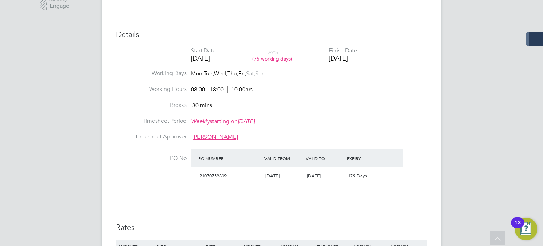
scroll to position [283, 0]
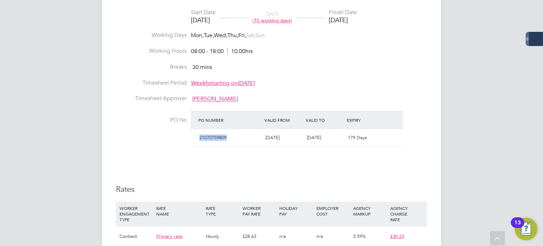
drag, startPoint x: 229, startPoint y: 133, endPoint x: 195, endPoint y: 136, distance: 33.4
click at [195, 136] on div "21070759809 [DATE] [DATE] 179 Days" at bounding box center [297, 137] width 212 height 17
copy span "21070759809"
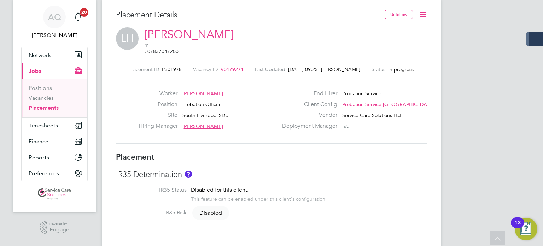
scroll to position [0, 0]
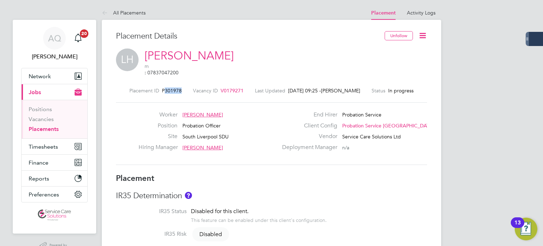
drag, startPoint x: 178, startPoint y: 83, endPoint x: 161, endPoint y: 87, distance: 18.0
click at [161, 87] on div "Placement ID P301978 Vacancy ID V0179271 Last Updated [DATE] 09:25 - [PERSON_NA…" at bounding box center [271, 90] width 311 height 6
copy span "301978"
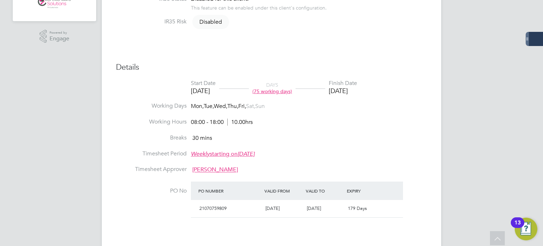
scroll to position [283, 0]
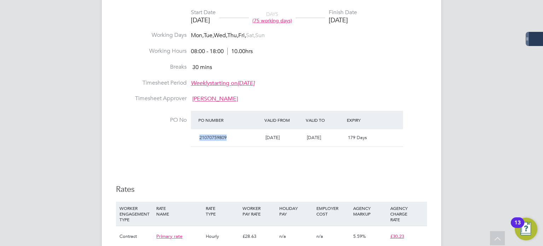
drag, startPoint x: 231, startPoint y: 131, endPoint x: 200, endPoint y: 133, distance: 30.5
click at [200, 133] on div "21070759809" at bounding box center [230, 138] width 66 height 12
copy span "21070759809"
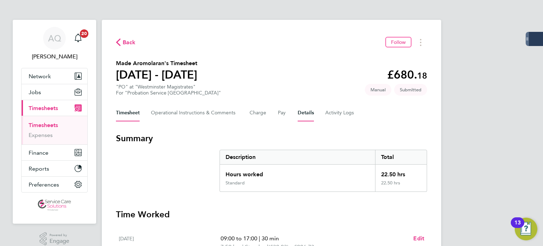
click at [312, 111] on button "Details" at bounding box center [306, 112] width 16 height 17
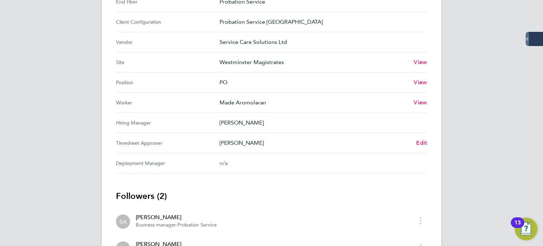
scroll to position [283, 0]
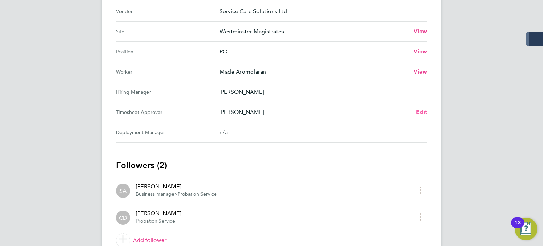
click at [421, 111] on span "Edit" at bounding box center [421, 112] width 11 height 7
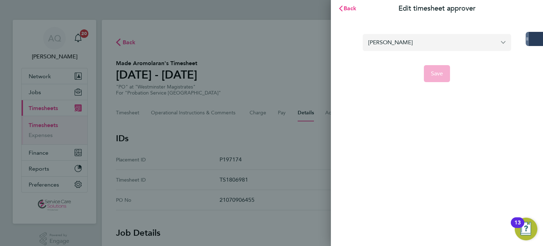
click at [404, 36] on input "[PERSON_NAME]" at bounding box center [437, 42] width 149 height 17
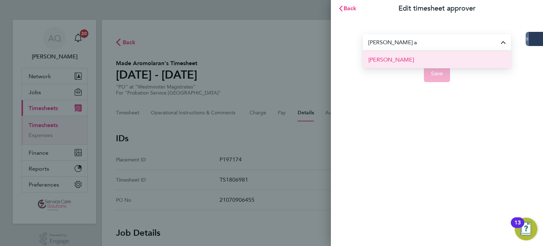
click at [403, 54] on li "[PERSON_NAME]" at bounding box center [437, 59] width 149 height 17
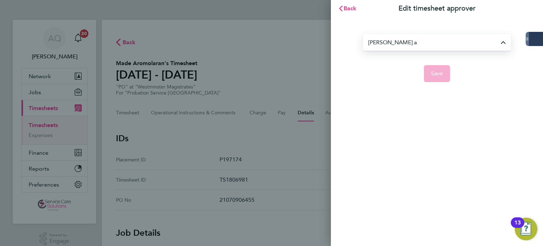
type input "[PERSON_NAME]"
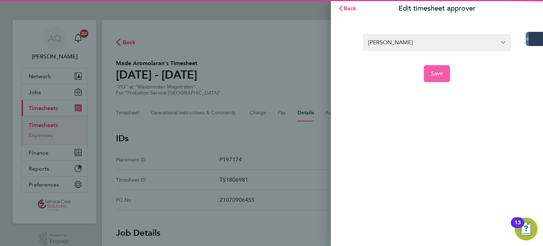
click at [438, 68] on button "Save" at bounding box center [437, 73] width 27 height 17
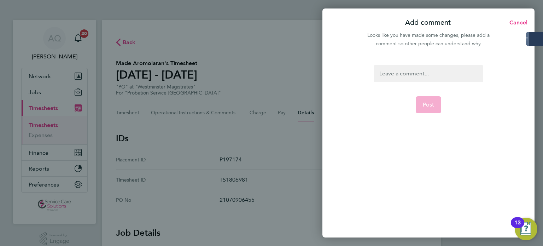
click at [401, 75] on div at bounding box center [428, 73] width 109 height 17
click at [425, 73] on div at bounding box center [428, 73] width 109 height 17
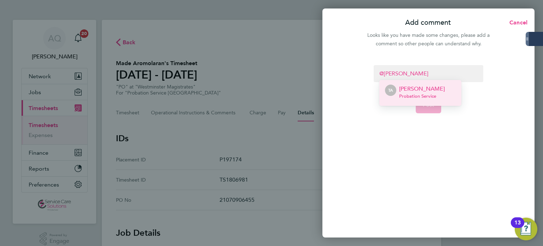
click at [441, 97] on li "TA [PERSON_NAME] Probation Service" at bounding box center [421, 93] width 82 height 26
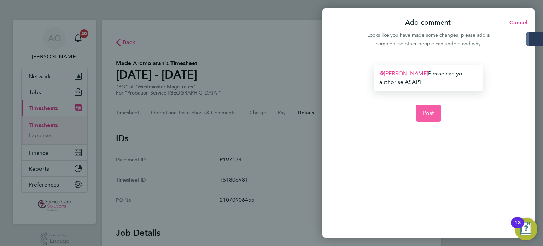
click at [430, 109] on button "Post" at bounding box center [429, 113] width 26 height 17
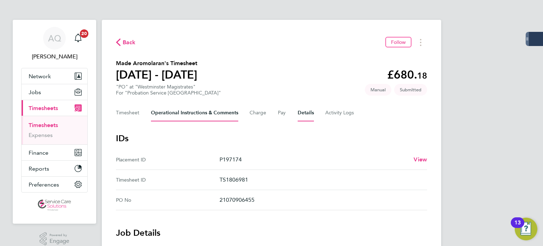
drag, startPoint x: 226, startPoint y: 108, endPoint x: 226, endPoint y: 119, distance: 11.0
click at [226, 108] on Comments-tab "Operational Instructions & Comments" at bounding box center [194, 112] width 87 height 17
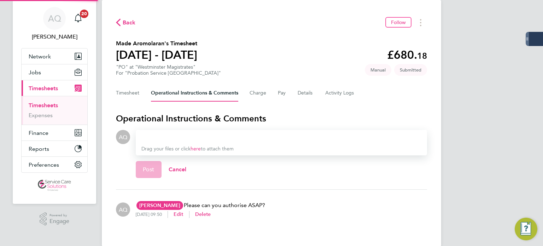
scroll to position [31, 0]
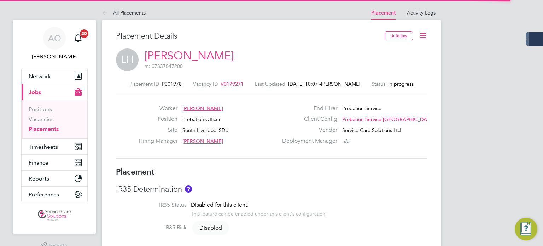
click at [427, 35] on icon at bounding box center [423, 35] width 9 height 9
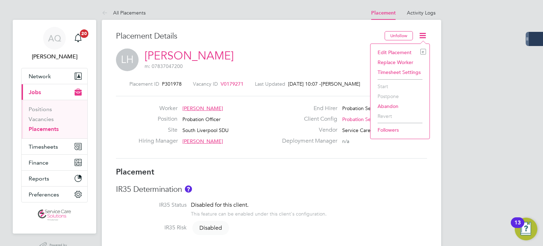
click at [399, 53] on li "Edit Placement e" at bounding box center [400, 52] width 52 height 10
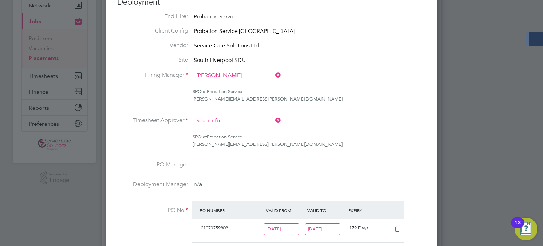
click at [250, 118] on input at bounding box center [237, 121] width 87 height 11
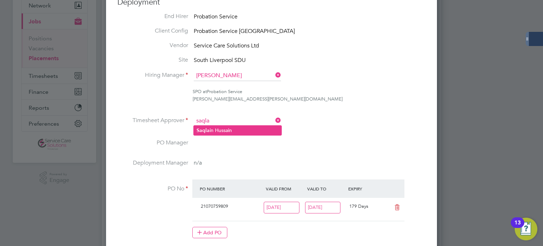
click at [239, 131] on li "Saqla in Hussain" at bounding box center [238, 131] width 88 height 10
type input "[PERSON_NAME]"
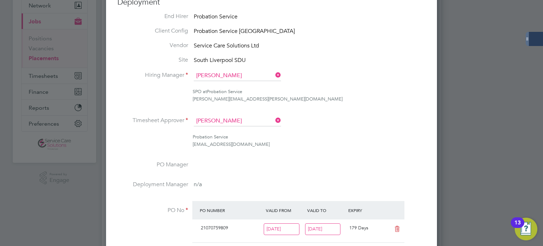
click at [353, 86] on li "Hiring Manager [PERSON_NAME]" at bounding box center [271, 79] width 309 height 18
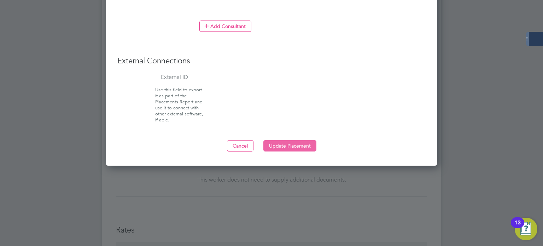
click at [299, 142] on button "Update Placement" at bounding box center [290, 145] width 53 height 11
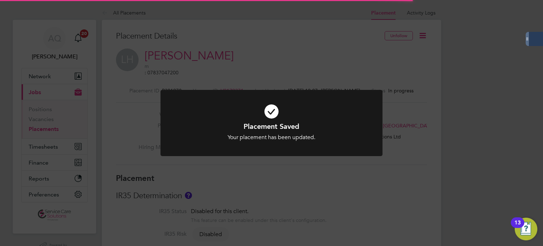
click at [464, 133] on div "Placement Saved Your placement has been updated. Cancel Okay" at bounding box center [271, 123] width 543 height 246
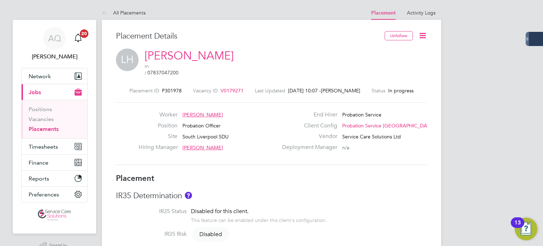
scroll to position [11, 140]
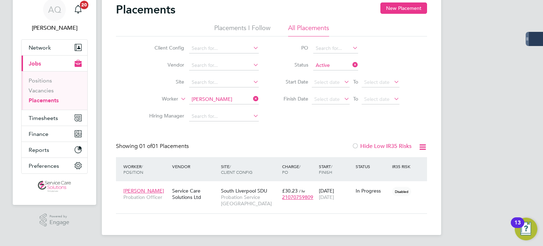
scroll to position [7, 34]
click at [41, 121] on button "Timesheets" at bounding box center [55, 118] width 66 height 16
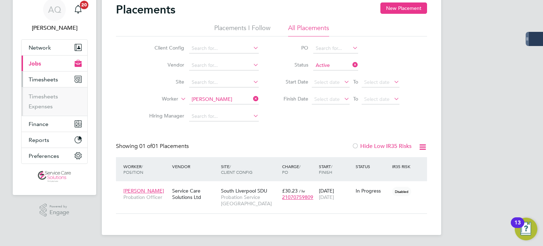
click at [40, 111] on ul "Timesheets Expenses" at bounding box center [55, 101] width 66 height 29
click at [41, 105] on link "Expenses" at bounding box center [41, 106] width 24 height 7
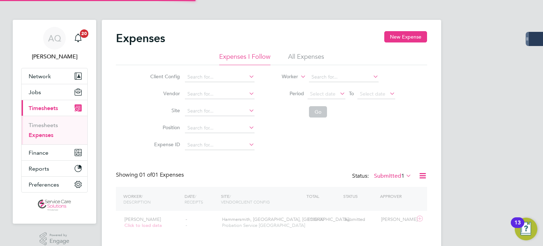
scroll to position [18, 86]
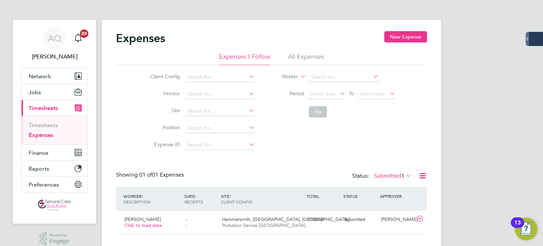
click at [308, 56] on li "All Expenses" at bounding box center [306, 58] width 36 height 13
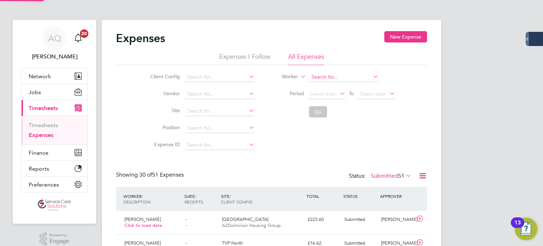
click at [324, 79] on input at bounding box center [344, 77] width 70 height 10
click at [317, 86] on li "[PERSON_NAME]" at bounding box center [344, 87] width 70 height 10
type input "[PERSON_NAME]"
click at [317, 108] on button "Go" at bounding box center [318, 111] width 18 height 11
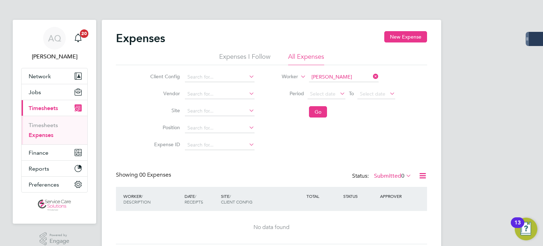
click at [406, 171] on div "Status: Submitted 0" at bounding box center [382, 176] width 61 height 10
click at [405, 172] on icon at bounding box center [405, 176] width 0 height 10
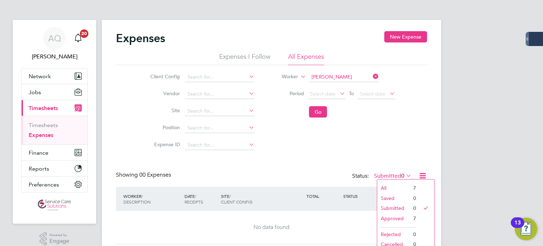
click at [404, 182] on div "All Saved Submitted Approved Rejected Cancelled 7 0 0 7 0 0" at bounding box center [406, 216] width 58 height 74
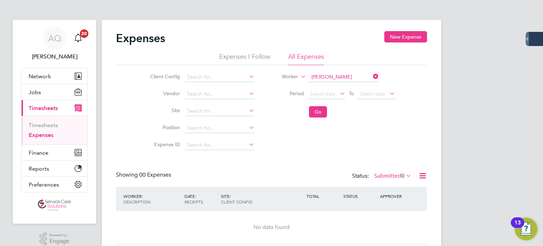
click at [403, 175] on span "0" at bounding box center [403, 175] width 3 height 7
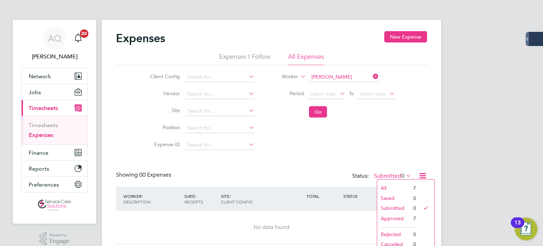
click at [404, 186] on li "All" at bounding box center [394, 188] width 33 height 10
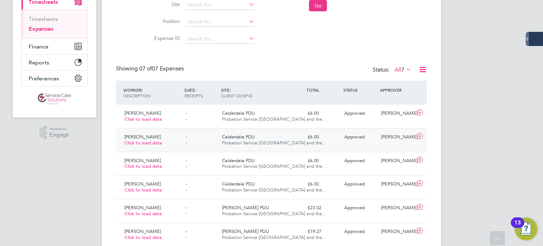
click at [382, 139] on div "[PERSON_NAME]" at bounding box center [397, 137] width 37 height 12
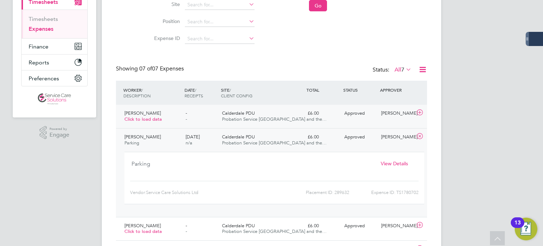
click at [244, 118] on span "Probation Service [GEOGRAPHIC_DATA] and the…" at bounding box center [274, 119] width 105 height 6
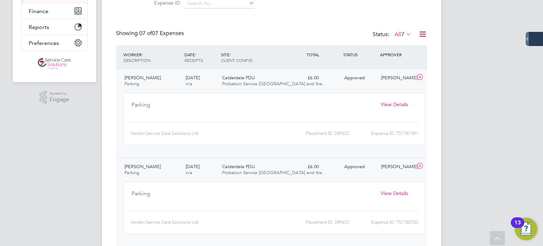
click at [401, 193] on span "View Details" at bounding box center [394, 193] width 27 height 6
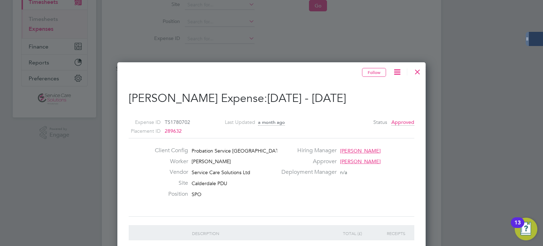
click at [424, 70] on div at bounding box center [418, 70] width 13 height 13
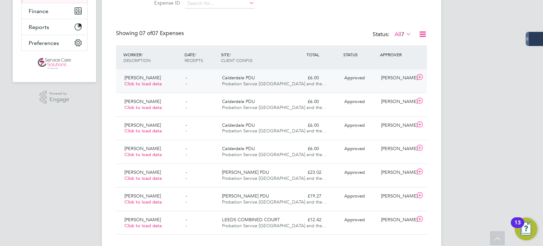
click at [282, 83] on span "Probation Service [GEOGRAPHIC_DATA] and the…" at bounding box center [274, 84] width 105 height 6
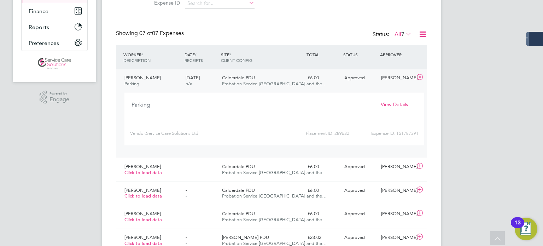
click at [397, 103] on span "View Details" at bounding box center [394, 104] width 27 height 6
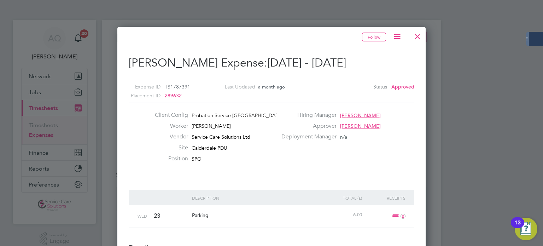
click at [418, 37] on div at bounding box center [418, 34] width 13 height 13
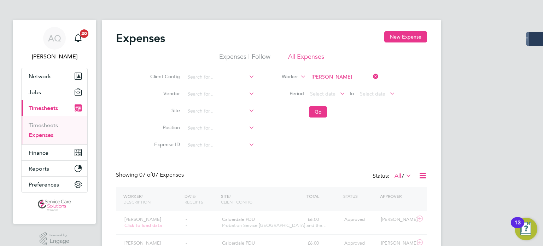
scroll to position [18, 62]
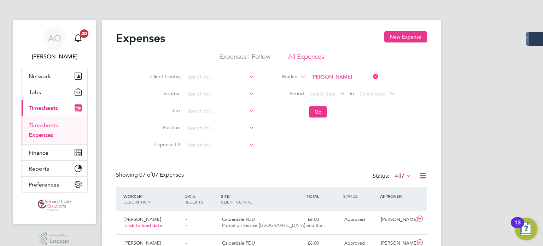
click at [39, 123] on link "Timesheets" at bounding box center [43, 125] width 29 height 7
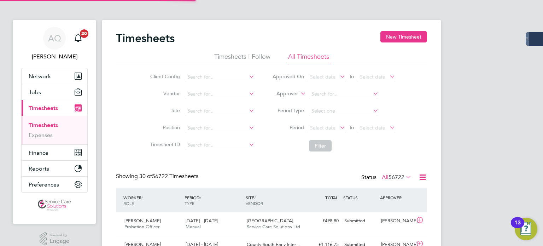
scroll to position [18, 62]
click at [284, 95] on label "Approver" at bounding box center [282, 93] width 32 height 7
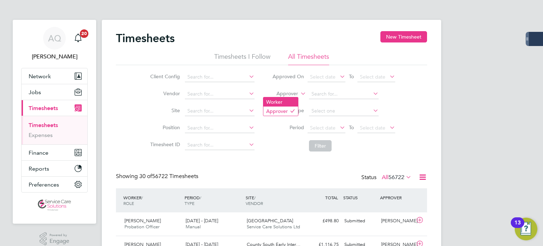
click at [285, 103] on li "Worker" at bounding box center [281, 101] width 35 height 9
click at [331, 96] on input at bounding box center [344, 94] width 70 height 10
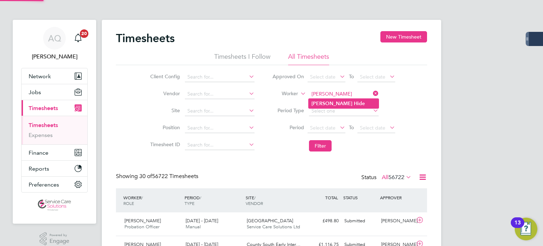
click at [316, 100] on b "Louise" at bounding box center [332, 103] width 41 height 6
type input "Louise Hide"
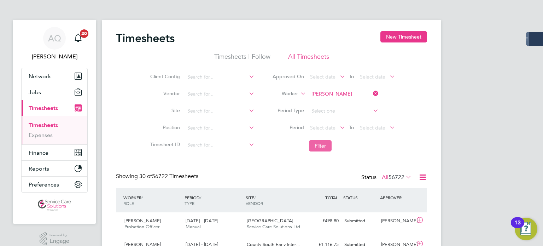
click at [323, 140] on button "Filter" at bounding box center [320, 145] width 23 height 11
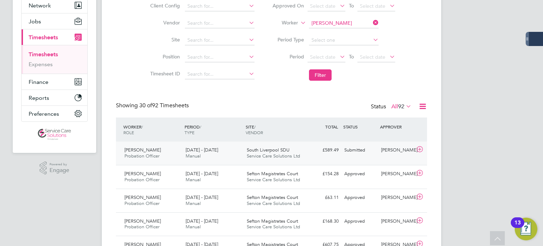
click at [392, 155] on div "Saqlain Hussain" at bounding box center [397, 150] width 37 height 12
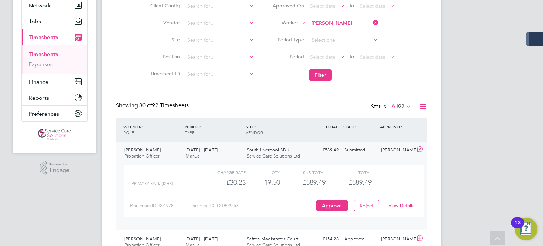
click at [402, 205] on link "View Details" at bounding box center [402, 205] width 26 height 6
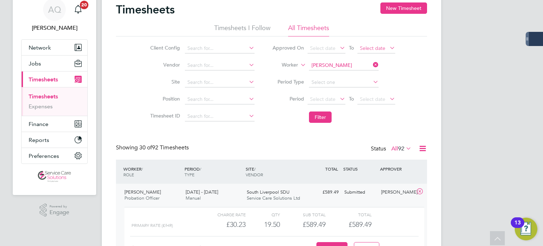
scroll to position [0, 0]
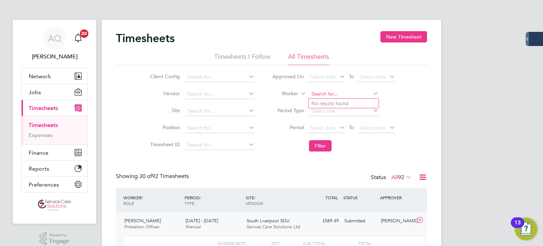
click at [344, 95] on input at bounding box center [344, 94] width 70 height 10
click at [347, 104] on li "Beatrice Pizzut to" at bounding box center [344, 104] width 70 height 10
type input "Beatrice Pizzutto"
click at [328, 145] on button "Filter" at bounding box center [320, 145] width 23 height 11
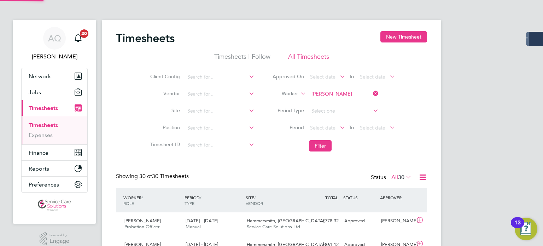
scroll to position [18, 62]
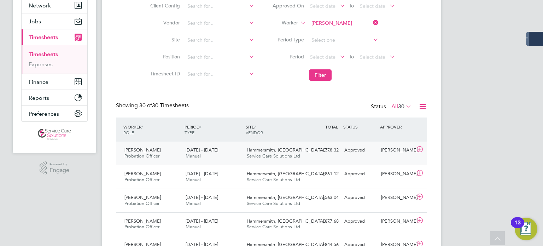
click at [375, 158] on div "Beatrice Pizzutto Probation Officer 11 - 17 Aug 2025 11 - 17 Aug 2025 Manual Ha…" at bounding box center [271, 153] width 311 height 23
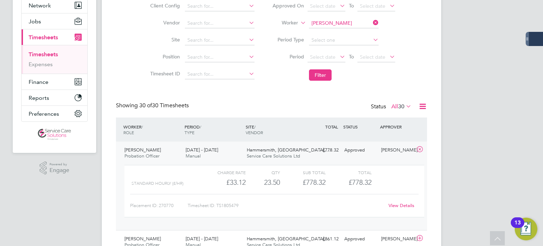
click at [405, 205] on link "View Details" at bounding box center [402, 205] width 26 height 6
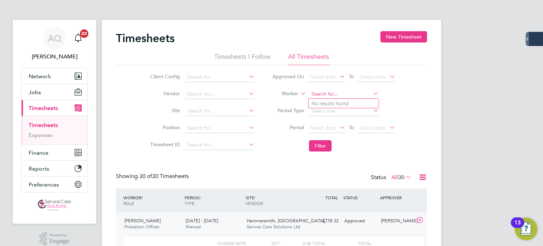
click at [324, 91] on input at bounding box center [344, 94] width 70 height 10
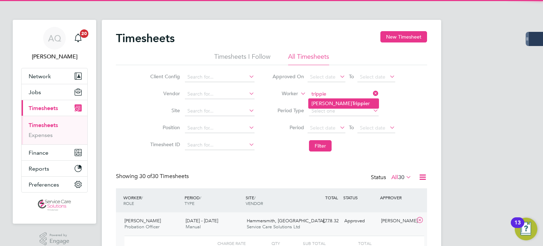
click at [323, 105] on li "Sharon Trippie r" at bounding box center [344, 104] width 70 height 10
type input "Sharon Trippier"
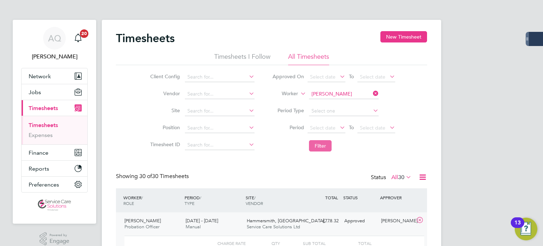
click at [324, 146] on button "Filter" at bounding box center [320, 145] width 23 height 11
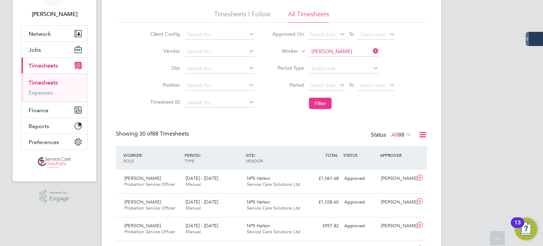
scroll to position [35, 0]
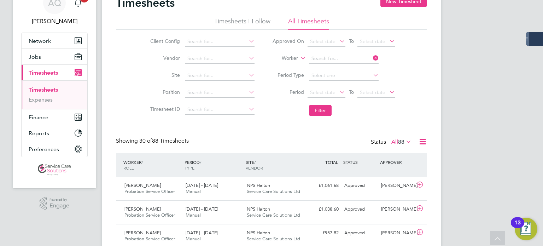
drag, startPoint x: 326, startPoint y: 54, endPoint x: 317, endPoint y: 49, distance: 10.3
click at [326, 55] on input at bounding box center [344, 59] width 70 height 10
click at [327, 78] on li "Michael Lord" at bounding box center [344, 78] width 70 height 10
type input "Michael Lord"
click at [324, 110] on button "Filter" at bounding box center [320, 110] width 23 height 11
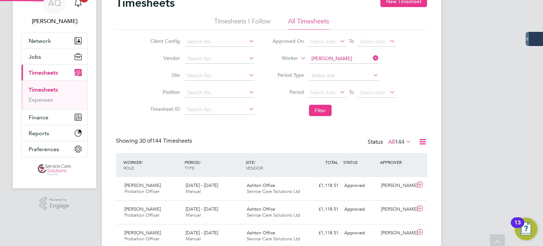
scroll to position [3, 4]
click at [326, 56] on input at bounding box center [344, 59] width 70 height 10
click at [316, 69] on li "Rachel Heggarty" at bounding box center [352, 68] width 87 height 10
type input "Rachel Heggarty"
click at [319, 109] on button "Filter" at bounding box center [320, 110] width 23 height 11
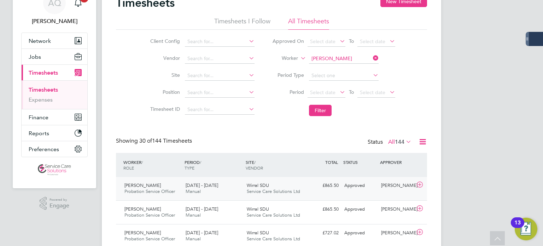
click at [347, 193] on div "Rachel Heggarty Probation Service Officer 18 - 24 Aug 2025 18 - 24 Aug 2025 Man…" at bounding box center [271, 188] width 311 height 23
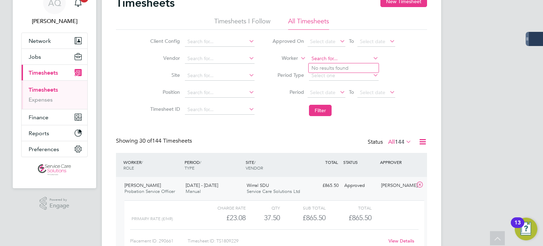
click at [321, 56] on input at bounding box center [344, 59] width 70 height 10
click at [352, 69] on b "Gorska" at bounding box center [360, 68] width 17 height 6
type input "Dorota Gorska"
click at [324, 115] on button "Filter" at bounding box center [320, 110] width 23 height 11
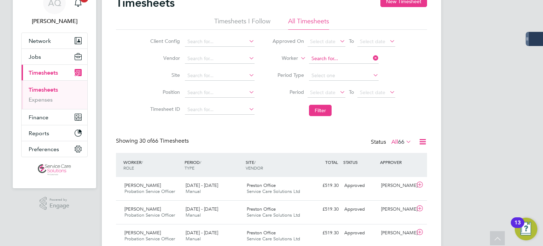
click at [331, 57] on input at bounding box center [344, 59] width 70 height 10
click at [318, 67] on li "William Boriczew ski" at bounding box center [345, 68] width 73 height 10
type input "[PERSON_NAME]"
click at [320, 114] on button "Filter" at bounding box center [320, 110] width 23 height 11
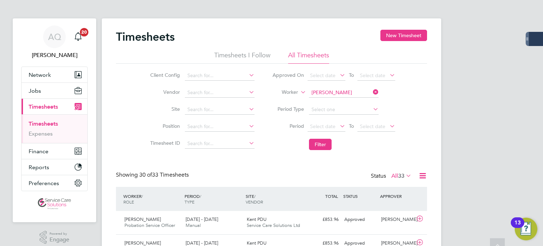
scroll to position [0, 0]
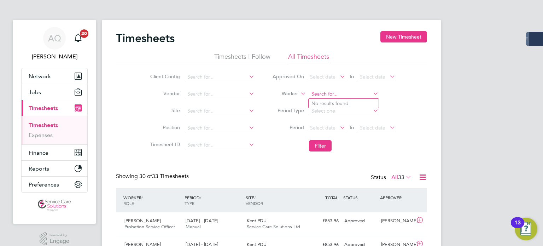
click at [345, 92] on input at bounding box center [344, 94] width 70 height 10
click at [354, 103] on li "Louise Robi nson" at bounding box center [344, 104] width 70 height 10
type input "Louise Robinson"
click at [321, 142] on button "Filter" at bounding box center [320, 145] width 23 height 11
drag, startPoint x: 333, startPoint y: 91, endPoint x: 346, endPoint y: 83, distance: 14.7
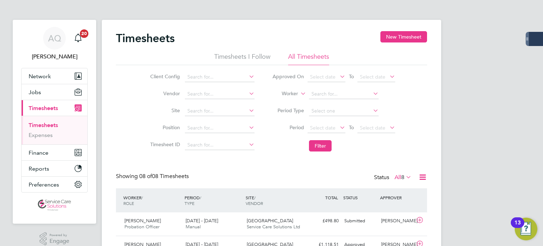
click at [334, 91] on input at bounding box center [344, 94] width 70 height 10
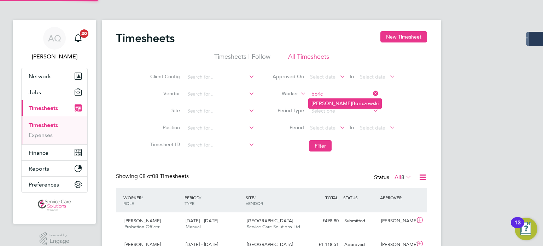
click at [351, 103] on li "William Boric zewski" at bounding box center [345, 104] width 73 height 10
type input "[PERSON_NAME]"
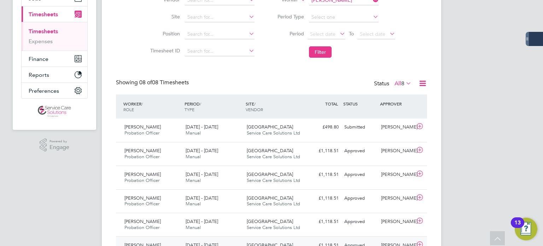
scroll to position [106, 0]
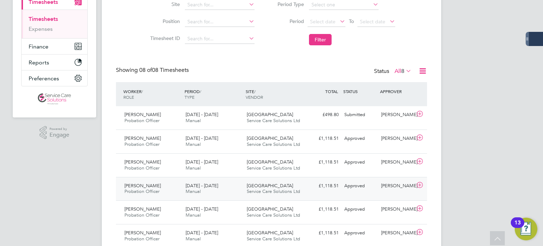
click at [382, 190] on div "Michael Whalley" at bounding box center [397, 186] width 37 height 12
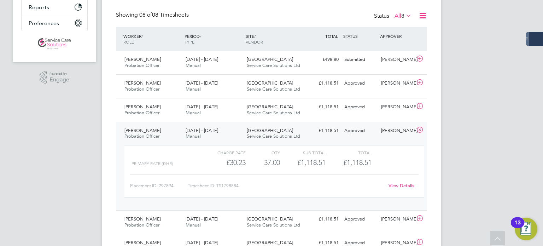
scroll to position [212, 0]
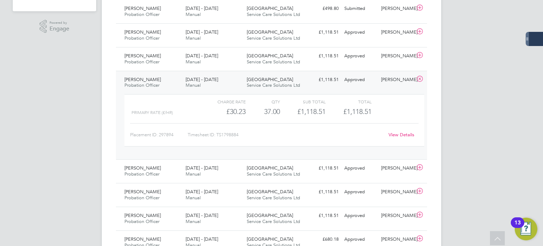
click at [399, 133] on link "View Details" at bounding box center [402, 135] width 26 height 6
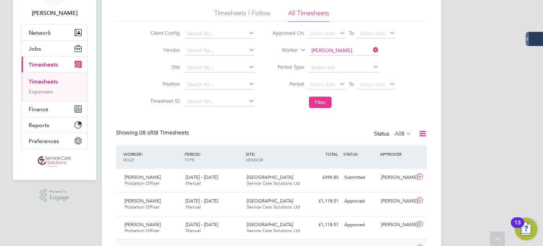
scroll to position [0, 0]
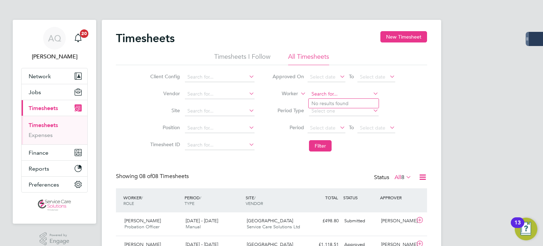
click at [317, 90] on input at bounding box center [344, 94] width 70 height 10
click at [334, 107] on li "William Boric zewski" at bounding box center [345, 104] width 73 height 10
type input "[PERSON_NAME]"
click at [324, 144] on button "Filter" at bounding box center [320, 145] width 23 height 11
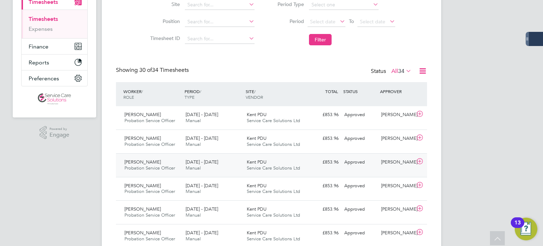
click at [324, 163] on div "£853.96 Approved" at bounding box center [323, 162] width 37 height 12
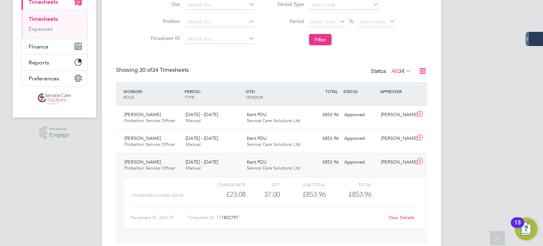
click at [398, 215] on link "View Details" at bounding box center [402, 217] width 26 height 6
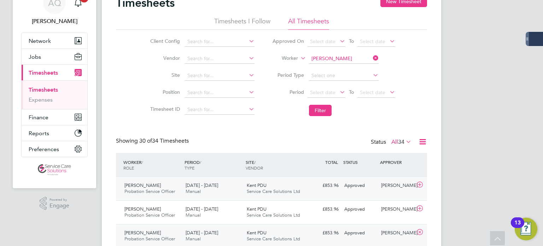
click at [314, 182] on div "£853.96 Approved" at bounding box center [323, 186] width 37 height 12
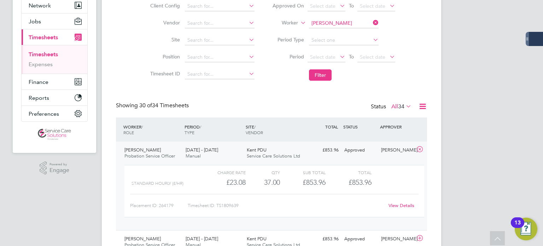
scroll to position [0, 0]
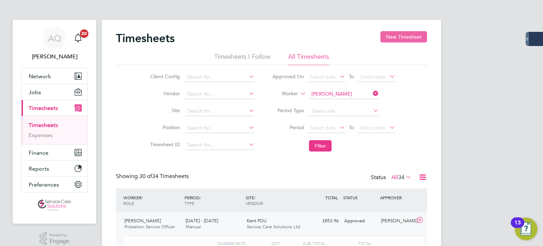
click at [405, 37] on button "New Timesheet" at bounding box center [404, 36] width 47 height 11
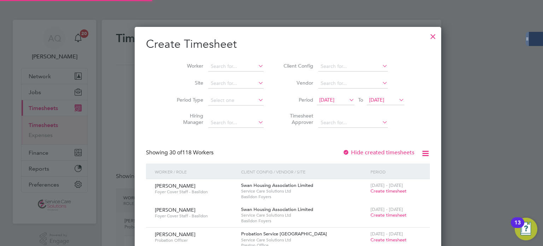
scroll to position [1334, 274]
click at [324, 97] on span "13 Aug 2025" at bounding box center [327, 100] width 15 height 6
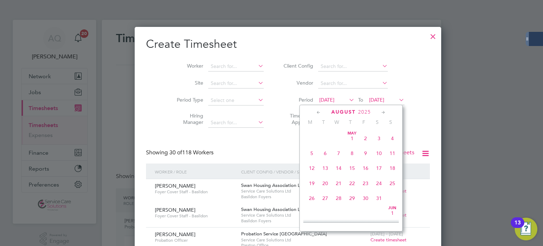
scroll to position [246, 0]
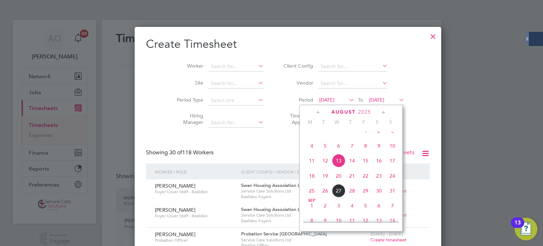
click at [314, 182] on span "18" at bounding box center [311, 175] width 13 height 13
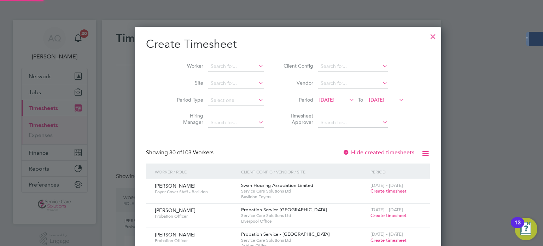
scroll to position [925, 274]
click at [369, 101] on span "20 Aug 2025" at bounding box center [376, 100] width 15 height 6
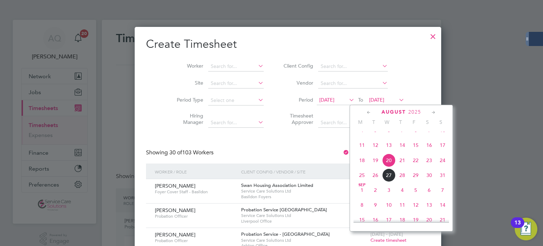
click at [441, 167] on span "24" at bounding box center [442, 160] width 13 height 13
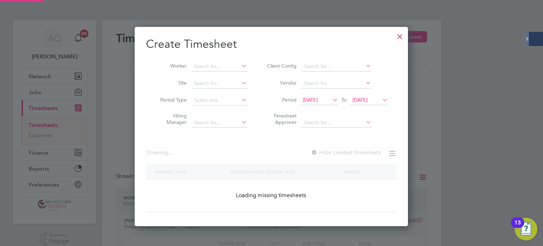
scroll to position [925, 274]
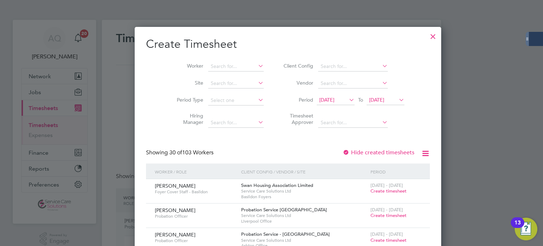
click at [223, 60] on li "Worker" at bounding box center [218, 66] width 110 height 17
click at [224, 63] on input at bounding box center [236, 67] width 56 height 10
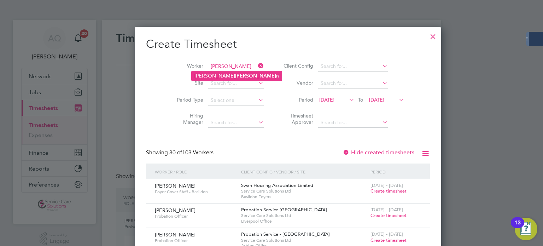
click at [205, 80] on li "Frank Loyde n" at bounding box center [237, 76] width 90 height 10
type input "Frank Loyden"
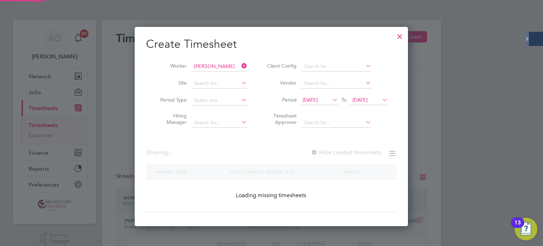
scroll to position [190, 274]
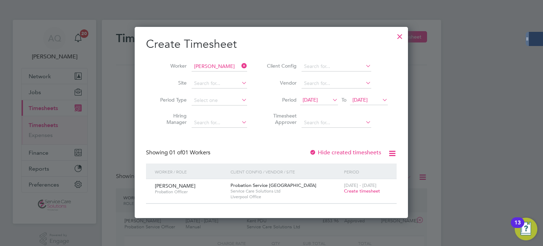
click at [354, 190] on span "Create timesheet" at bounding box center [362, 191] width 36 height 6
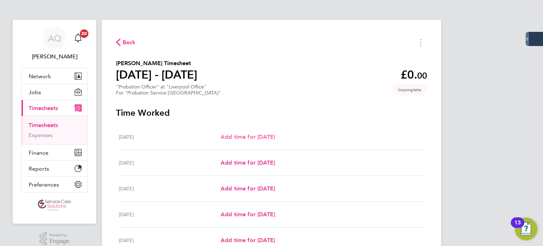
click at [252, 138] on span "Add time for Mon 18 Aug" at bounding box center [248, 136] width 54 height 7
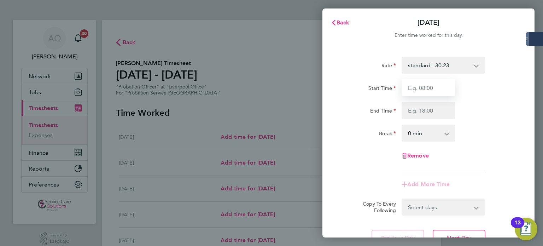
click at [426, 90] on input "Start Time" at bounding box center [429, 87] width 54 height 17
type input "10:00"
type input "14:00"
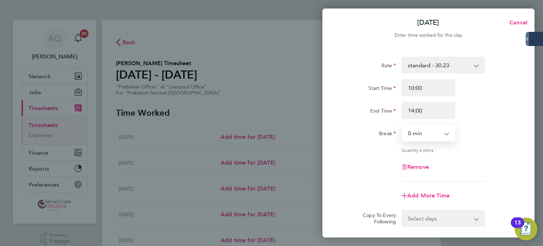
scroll to position [71, 0]
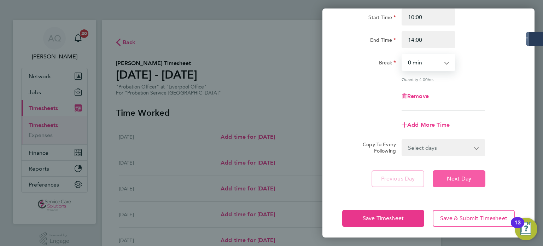
click at [448, 183] on button "Next Day" at bounding box center [459, 178] width 53 height 17
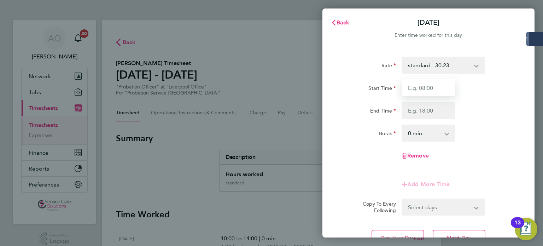
click at [430, 84] on input "Start Time" at bounding box center [429, 87] width 54 height 17
type input "09:00"
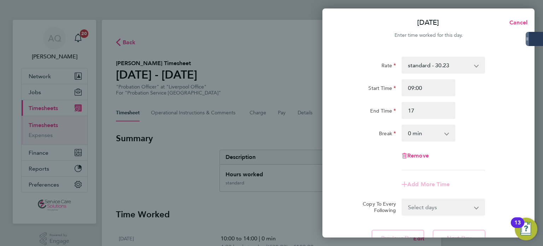
type input "17:00"
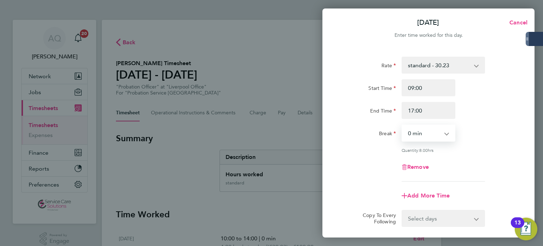
click at [415, 132] on select "0 min 15 min 30 min 45 min 60 min 75 min 90 min" at bounding box center [425, 133] width 44 height 16
select select "30"
click at [403, 125] on select "0 min 15 min 30 min 45 min 60 min 75 min 90 min" at bounding box center [425, 133] width 44 height 16
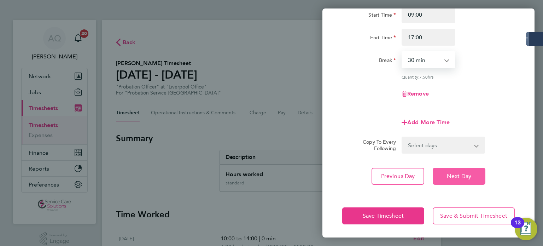
click at [461, 177] on span "Next Day" at bounding box center [459, 176] width 24 height 7
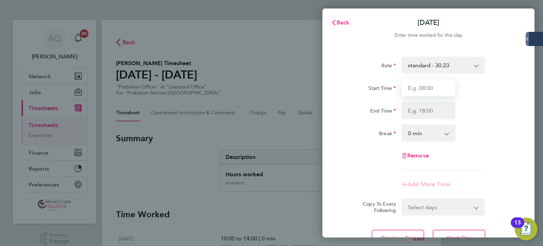
click at [431, 89] on input "Start Time" at bounding box center [429, 87] width 54 height 17
type input "09:00"
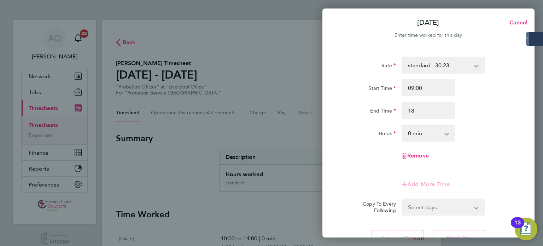
type input "18:00"
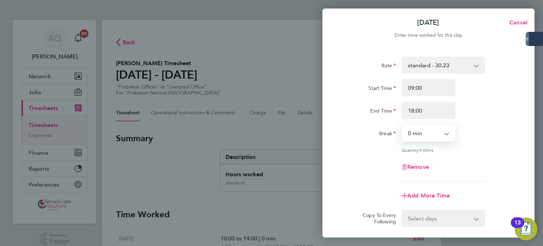
click at [447, 134] on app-icon-cross-button at bounding box center [451, 133] width 8 height 16
click at [434, 136] on select "0 min 15 min 30 min 45 min 60 min 75 min 90 min" at bounding box center [425, 133] width 44 height 16
select select "30"
click at [403, 125] on select "0 min 15 min 30 min 45 min 60 min 75 min 90 min" at bounding box center [425, 133] width 44 height 16
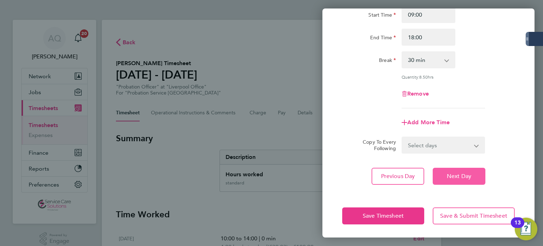
click at [447, 173] on span "Next Day" at bounding box center [459, 176] width 24 height 7
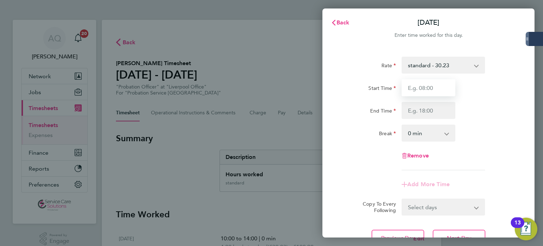
click at [438, 87] on input "Start Time" at bounding box center [429, 87] width 54 height 17
type input "09:00"
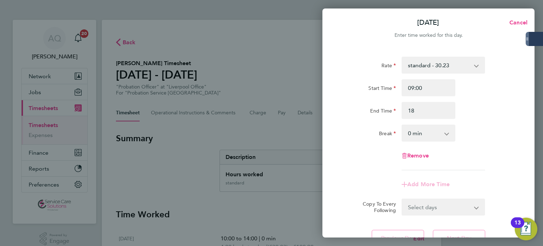
type input "18:00"
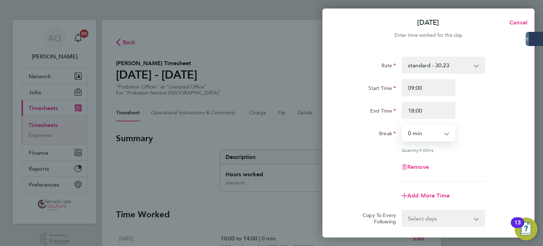
click at [422, 134] on select "0 min 15 min 30 min 45 min 60 min 75 min 90 min" at bounding box center [425, 133] width 44 height 16
select select "30"
click at [403, 125] on select "0 min 15 min 30 min 45 min 60 min 75 min 90 min" at bounding box center [425, 133] width 44 height 16
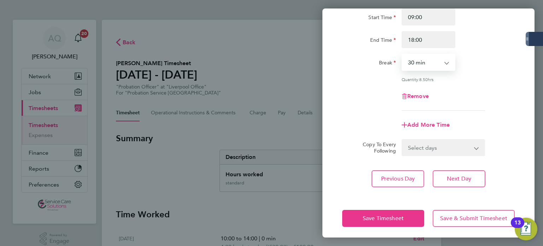
scroll to position [73, 0]
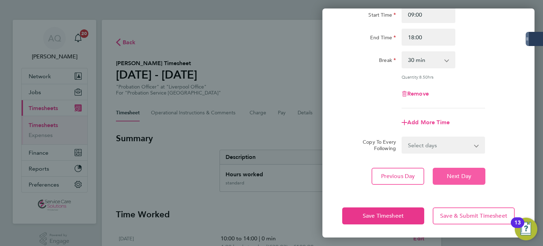
click at [478, 173] on button "Next Day" at bounding box center [459, 176] width 53 height 17
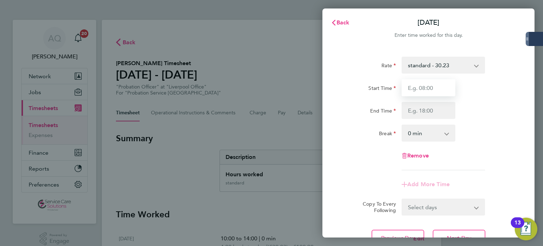
click at [439, 85] on input "Start Time" at bounding box center [429, 87] width 54 height 17
type input "10:00"
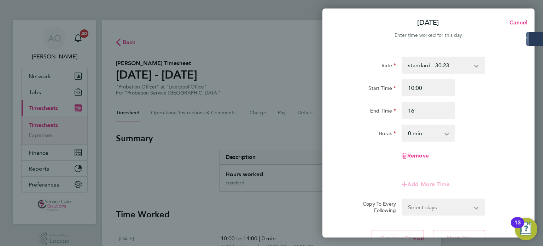
type input "16:00"
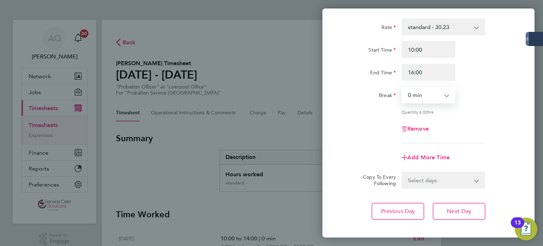
scroll to position [73, 0]
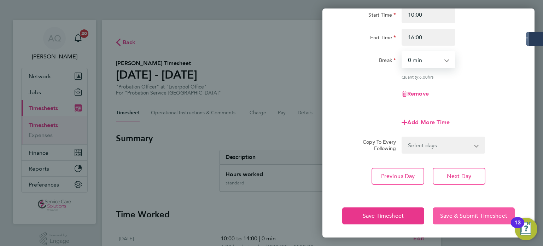
click at [491, 212] on span "Save & Submit Timesheet" at bounding box center [474, 215] width 67 height 7
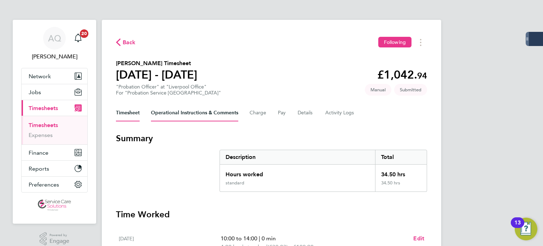
click at [206, 110] on Comments-tab "Operational Instructions & Comments" at bounding box center [194, 112] width 87 height 17
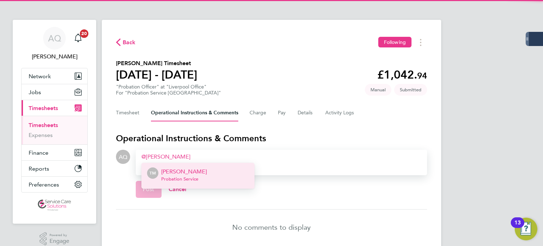
click at [197, 174] on p "Tracey Monteith" at bounding box center [184, 171] width 46 height 8
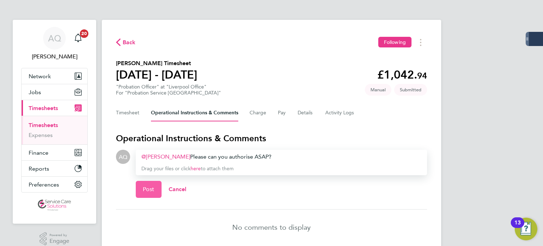
click at [144, 190] on span "Post" at bounding box center [149, 189] width 12 height 7
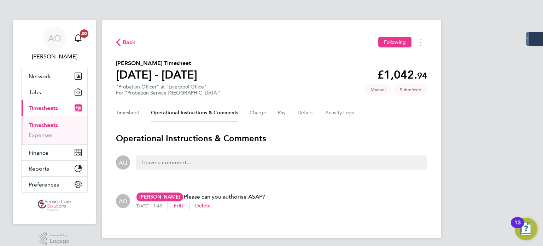
click at [264, 50] on div "Back Following Frank Loyden's Timesheet 18 - 24 Aug 2025 £1,042. 94 "Probation …" at bounding box center [272, 129] width 340 height 218
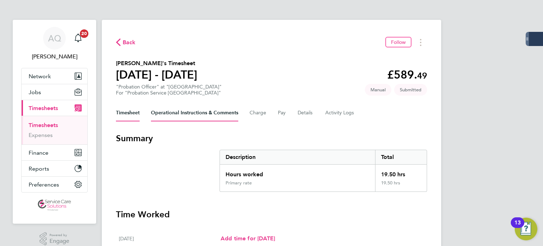
click at [171, 115] on Comments-tab "Operational Instructions & Comments" at bounding box center [194, 112] width 87 height 17
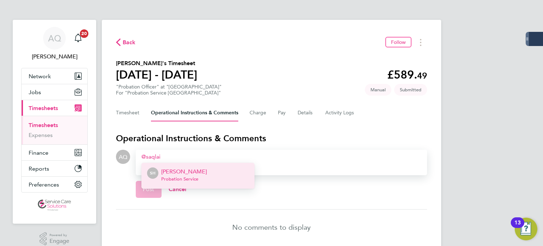
click at [198, 178] on span "Probation Service" at bounding box center [184, 179] width 46 height 6
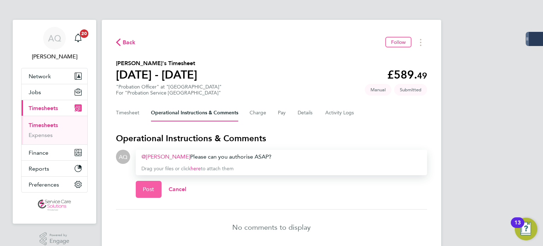
click at [148, 192] on span "Post" at bounding box center [149, 189] width 12 height 7
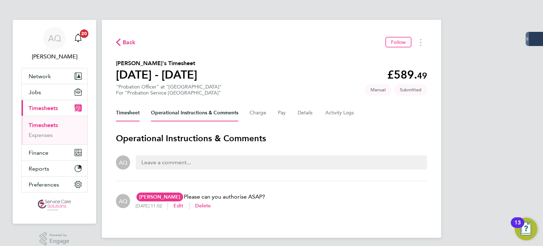
click at [132, 110] on button "Timesheet" at bounding box center [128, 112] width 24 height 17
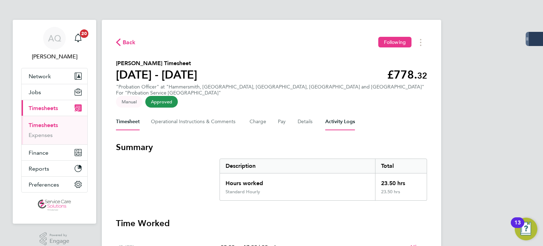
click at [340, 113] on Logs-tab "Activity Logs" at bounding box center [341, 121] width 30 height 17
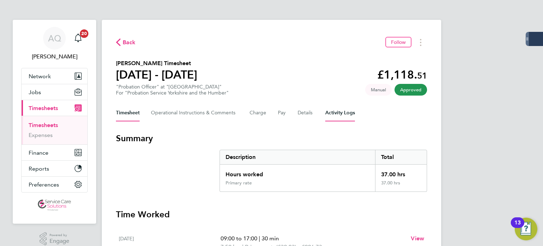
click at [341, 111] on Logs-tab "Activity Logs" at bounding box center [341, 112] width 30 height 17
click at [330, 110] on Logs-tab "Activity Logs" at bounding box center [341, 112] width 30 height 17
